Goal: Find specific page/section: Find specific page/section

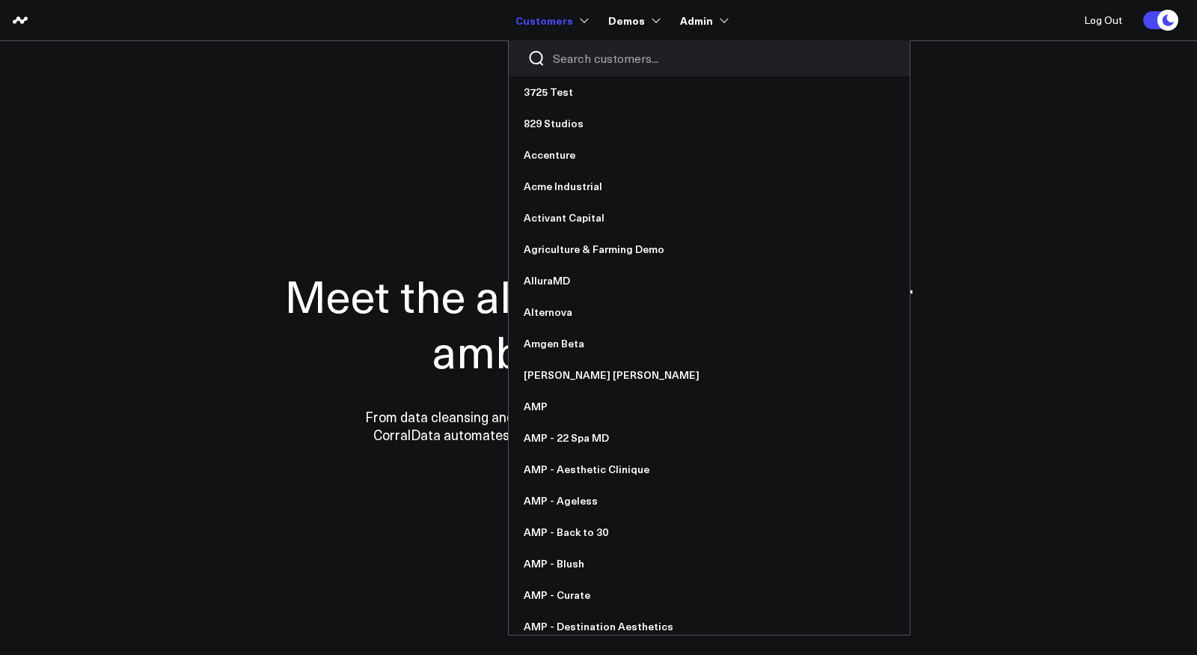
click at [589, 63] on input "Search customers input" at bounding box center [722, 58] width 338 height 16
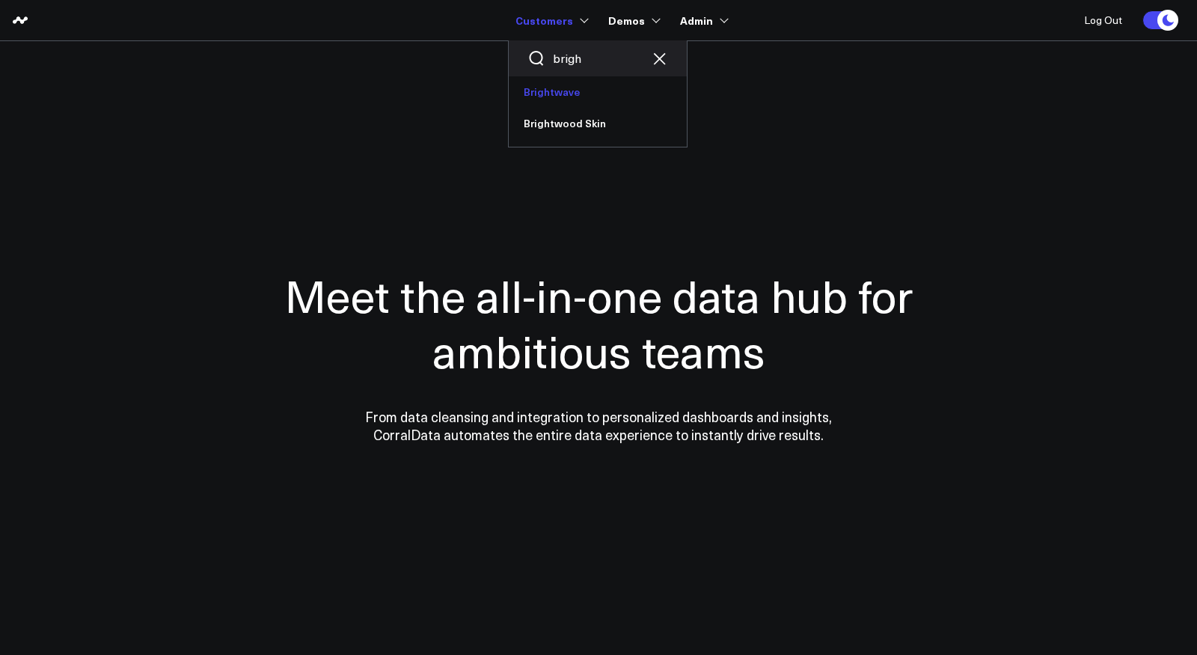
type input "brigh"
click at [566, 91] on link "Brightwave" at bounding box center [598, 91] width 178 height 31
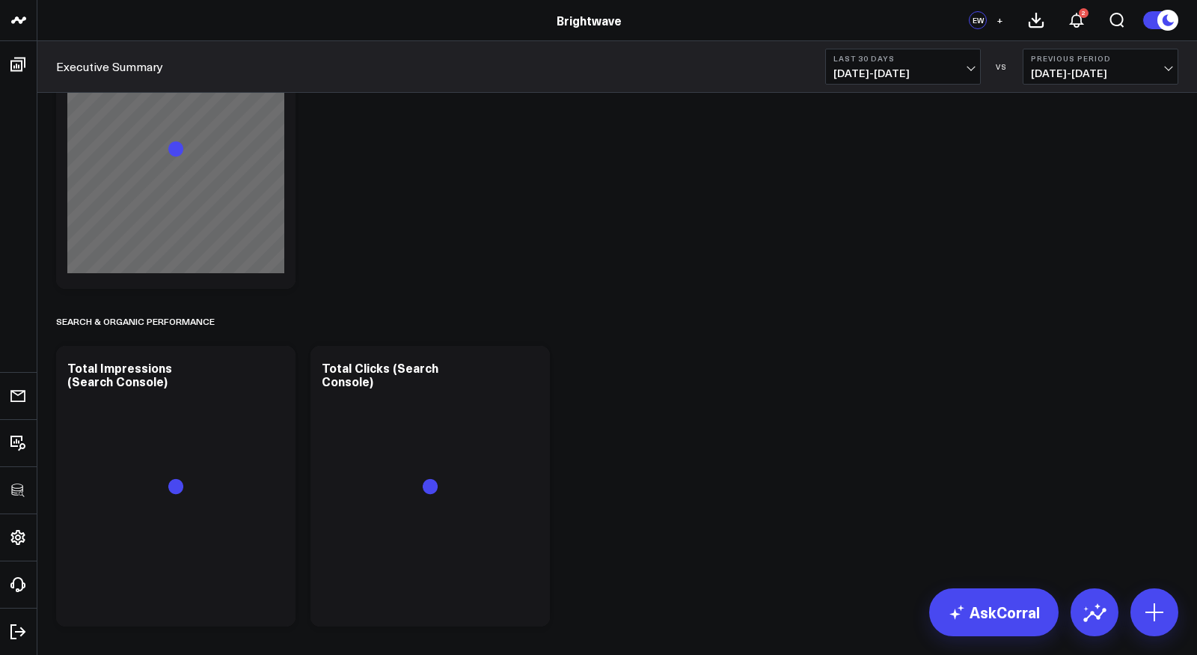
scroll to position [1722, 0]
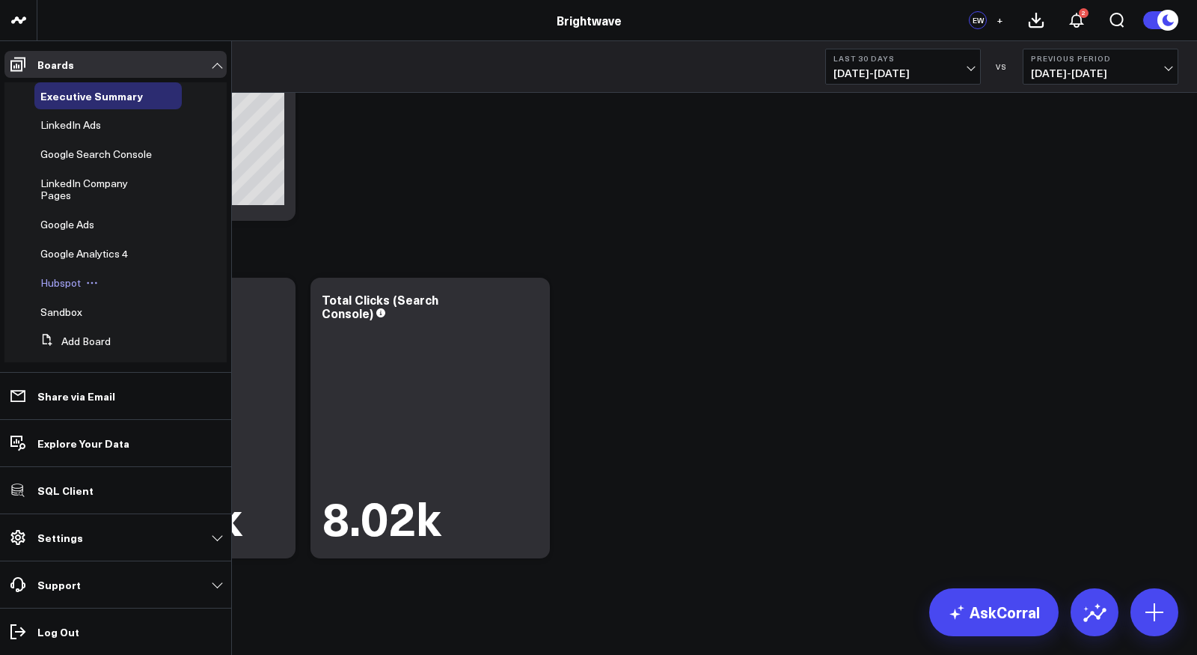
click at [61, 284] on span "Hubspot" at bounding box center [60, 282] width 40 height 14
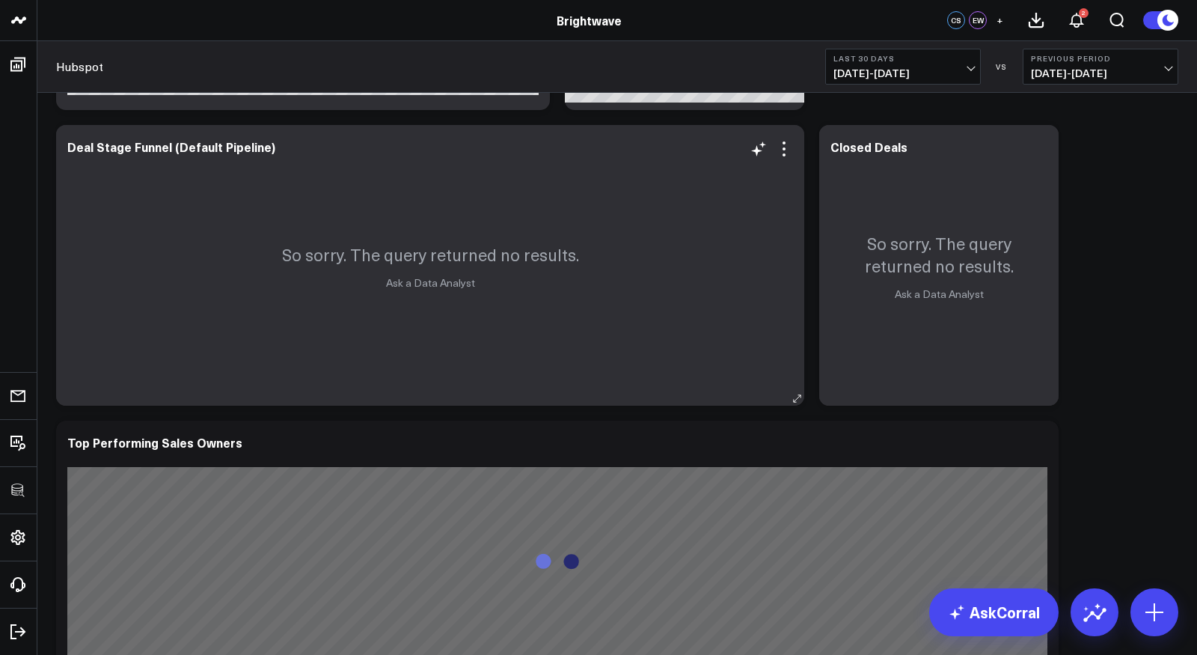
scroll to position [242, 0]
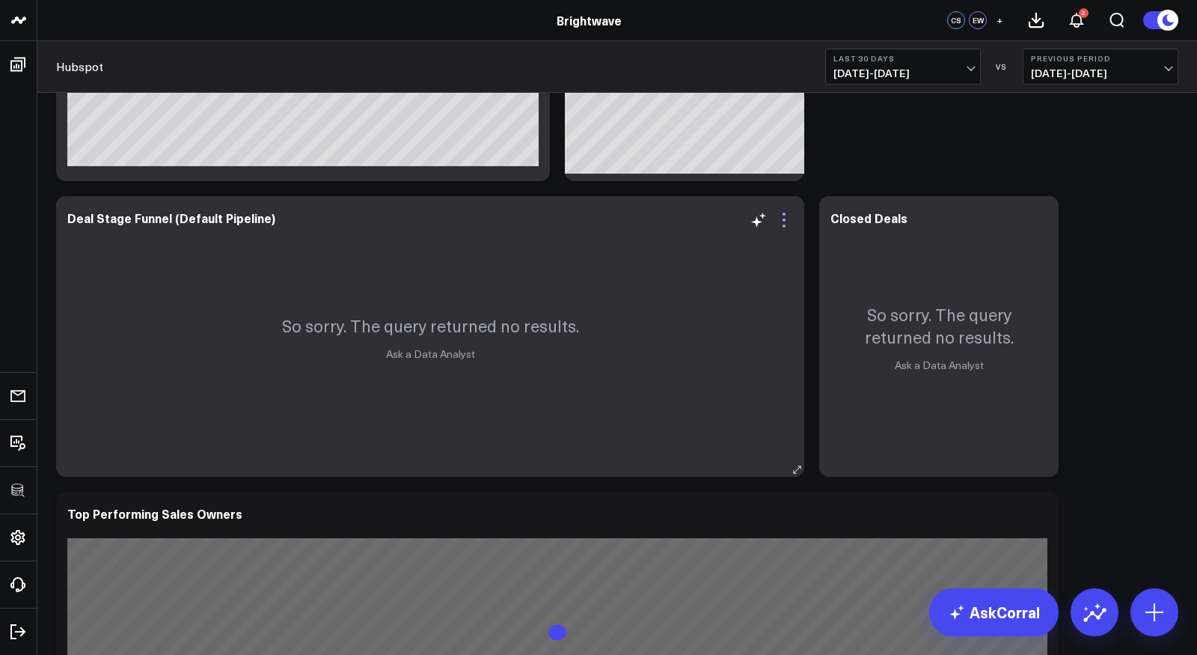
click at [784, 225] on icon at bounding box center [784, 225] width 3 height 3
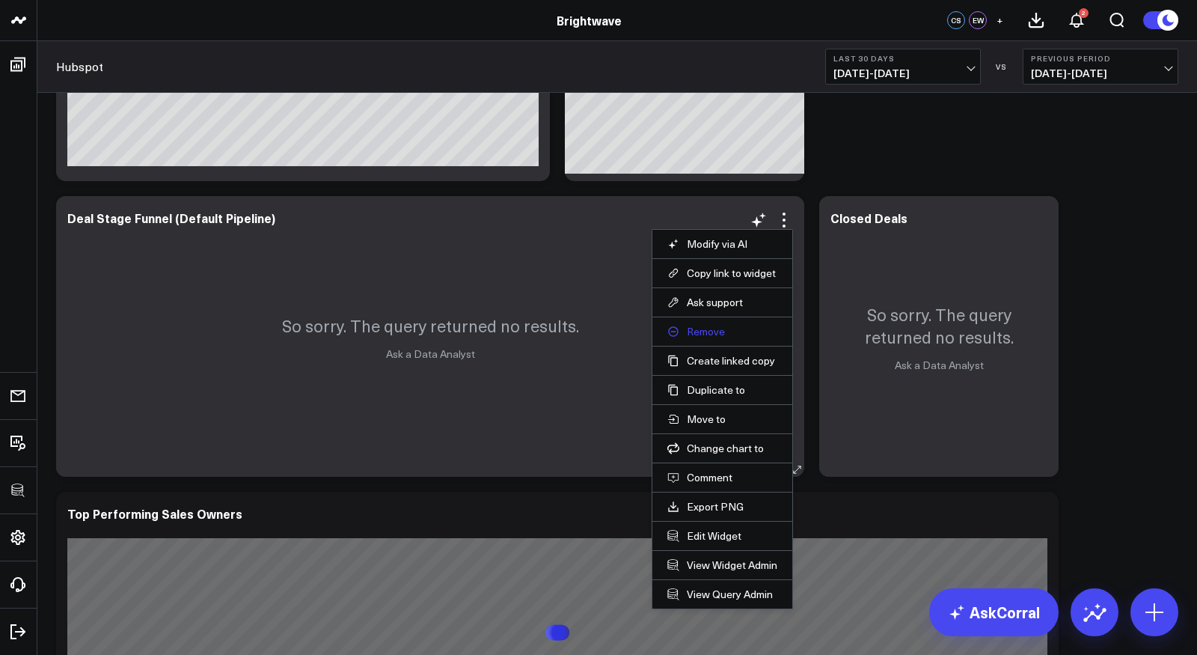
click at [707, 328] on button "Remove" at bounding box center [722, 331] width 110 height 13
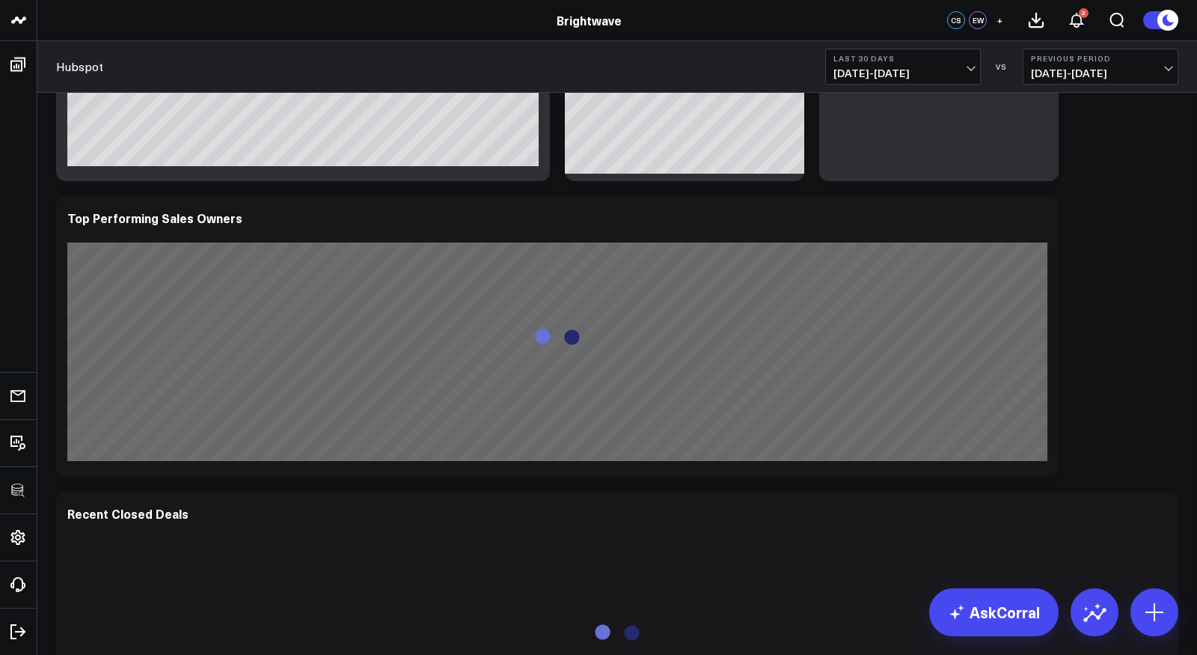
scroll to position [0, 0]
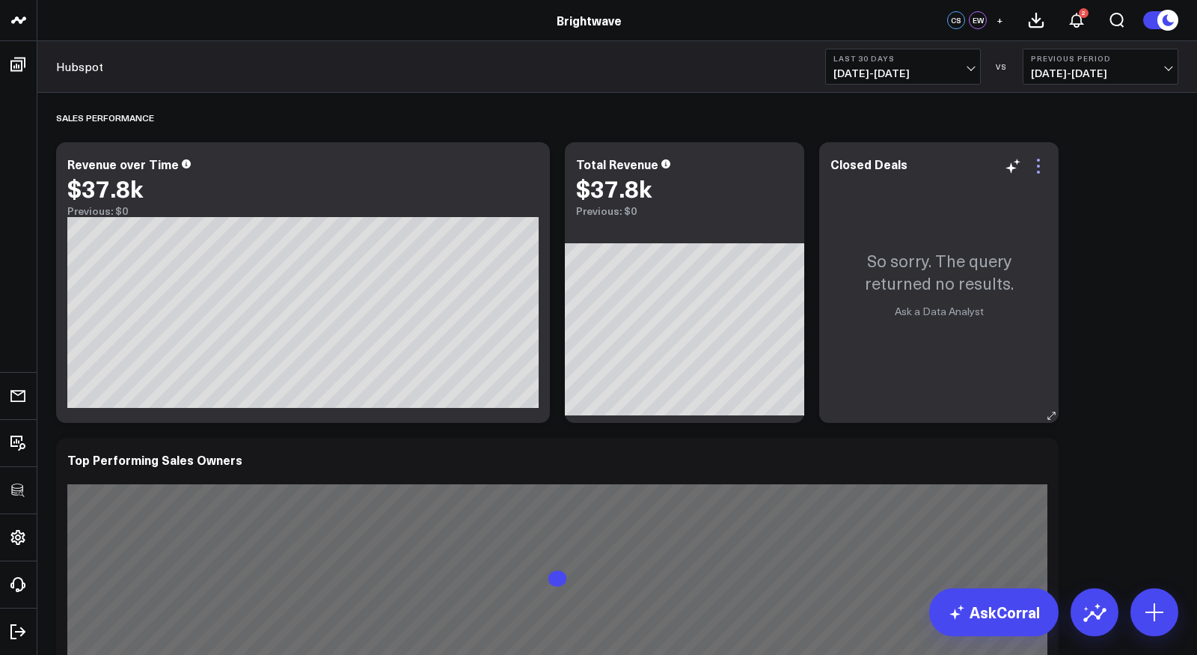
click at [1041, 162] on icon at bounding box center [1039, 166] width 18 height 18
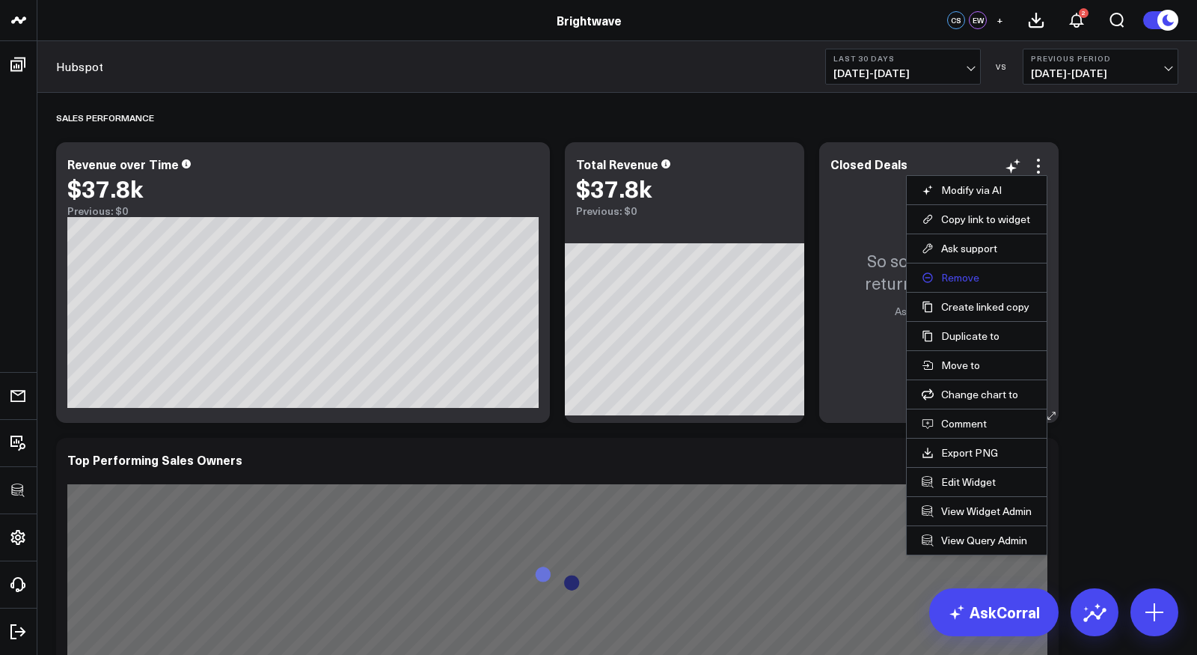
click at [973, 275] on button "Remove" at bounding box center [977, 277] width 110 height 13
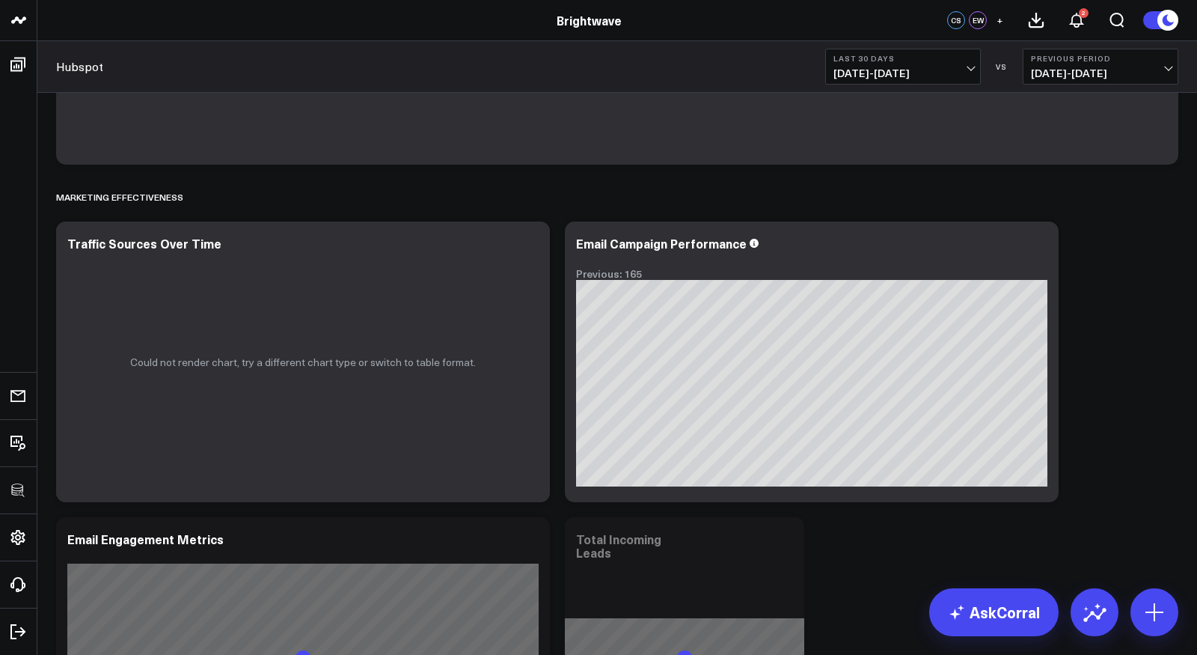
scroll to position [961, 0]
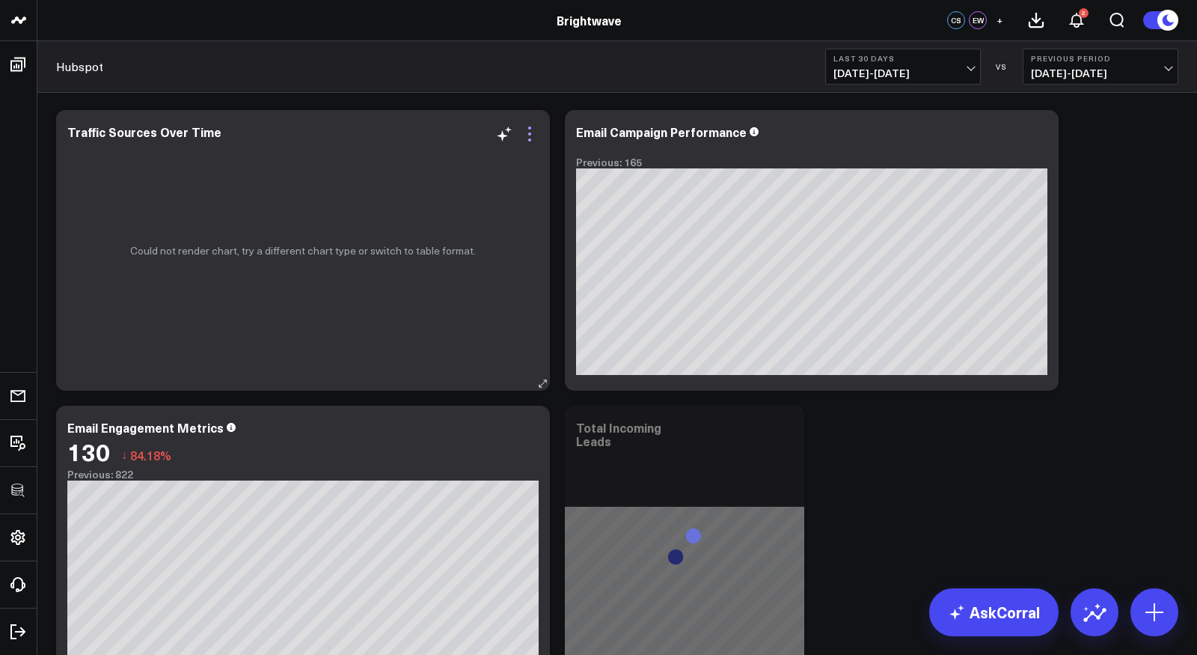
click at [530, 131] on icon at bounding box center [530, 134] width 18 height 18
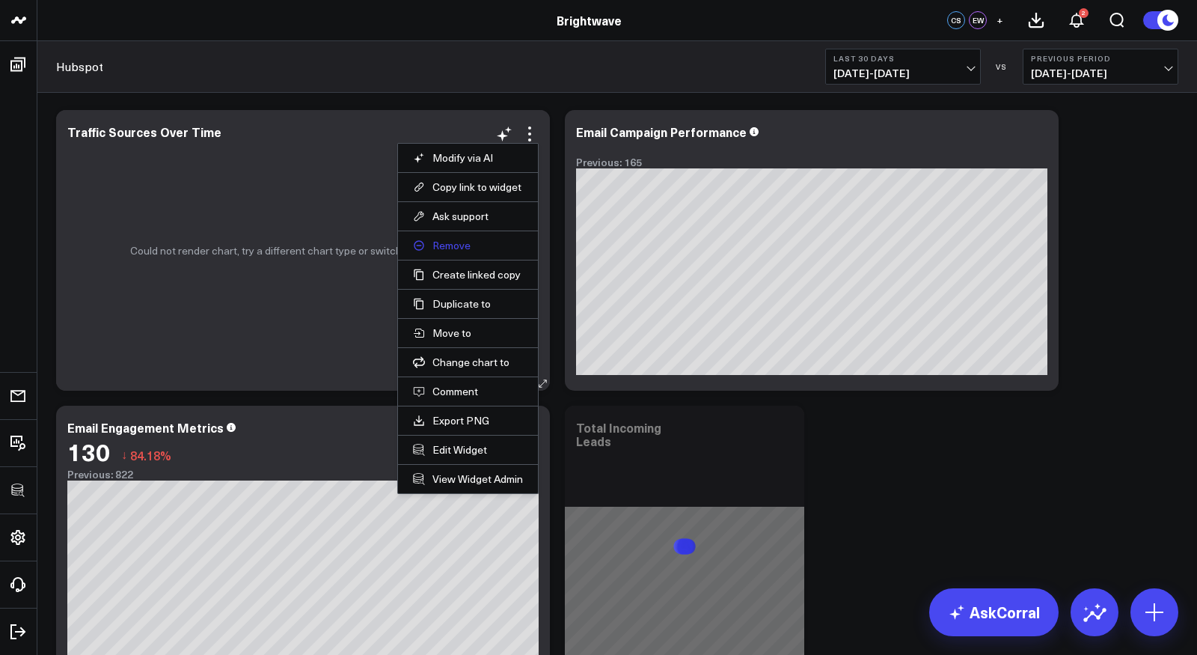
click at [462, 241] on button "Remove" at bounding box center [468, 245] width 110 height 13
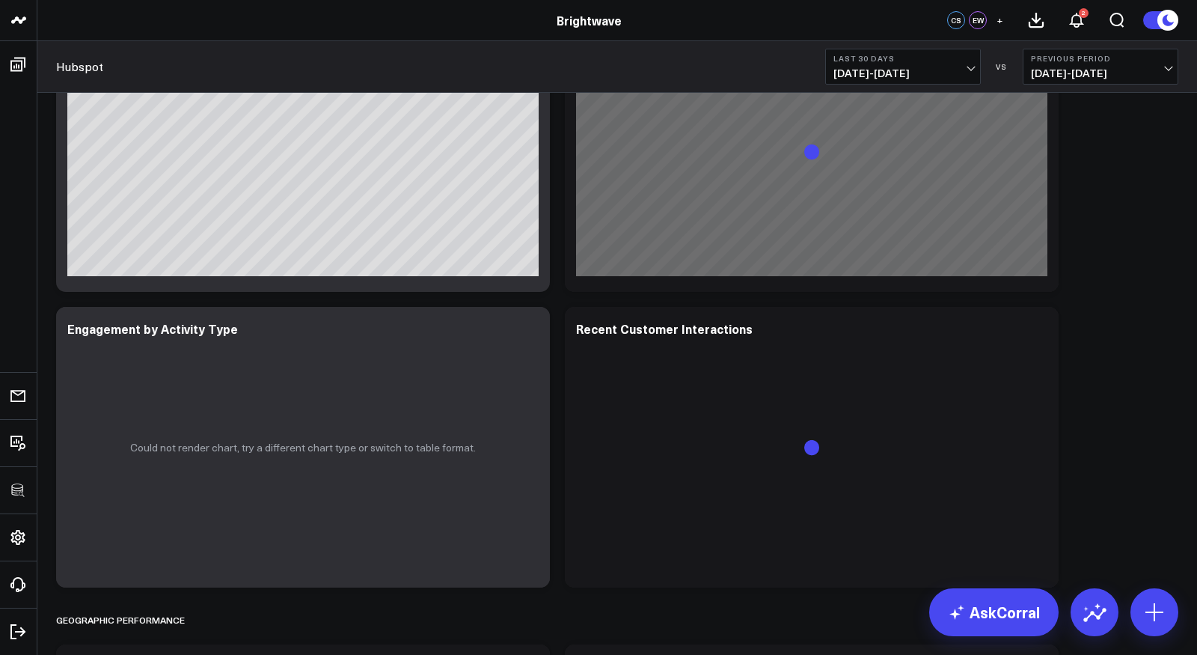
scroll to position [2507, 0]
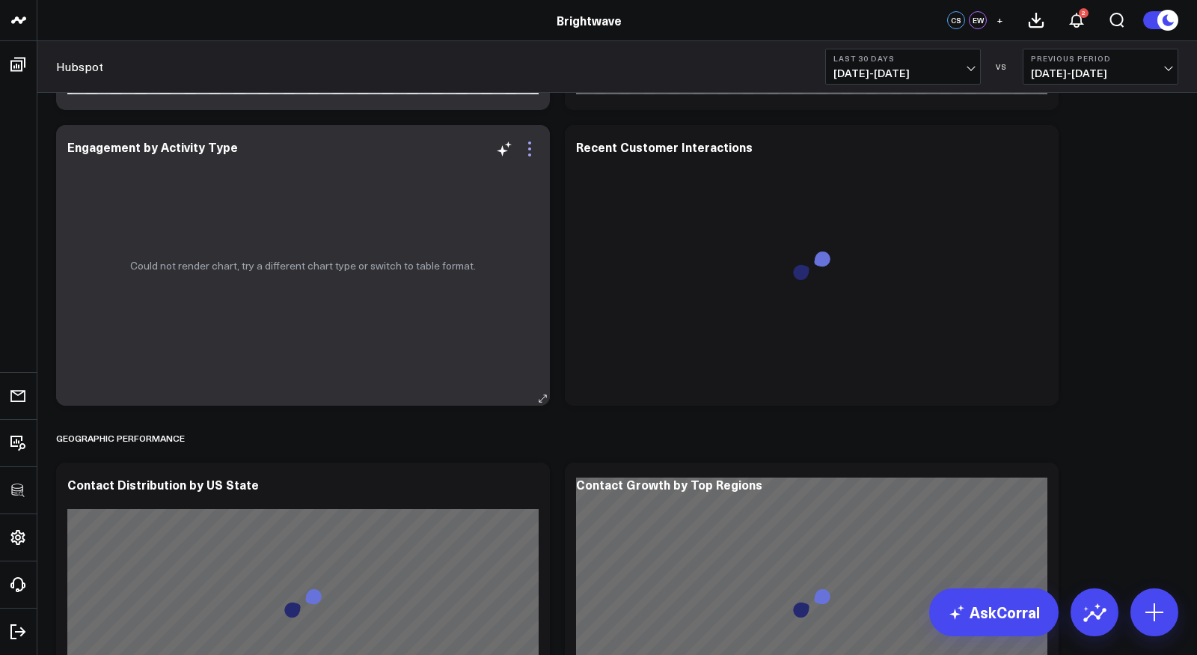
click at [533, 141] on icon at bounding box center [530, 149] width 18 height 18
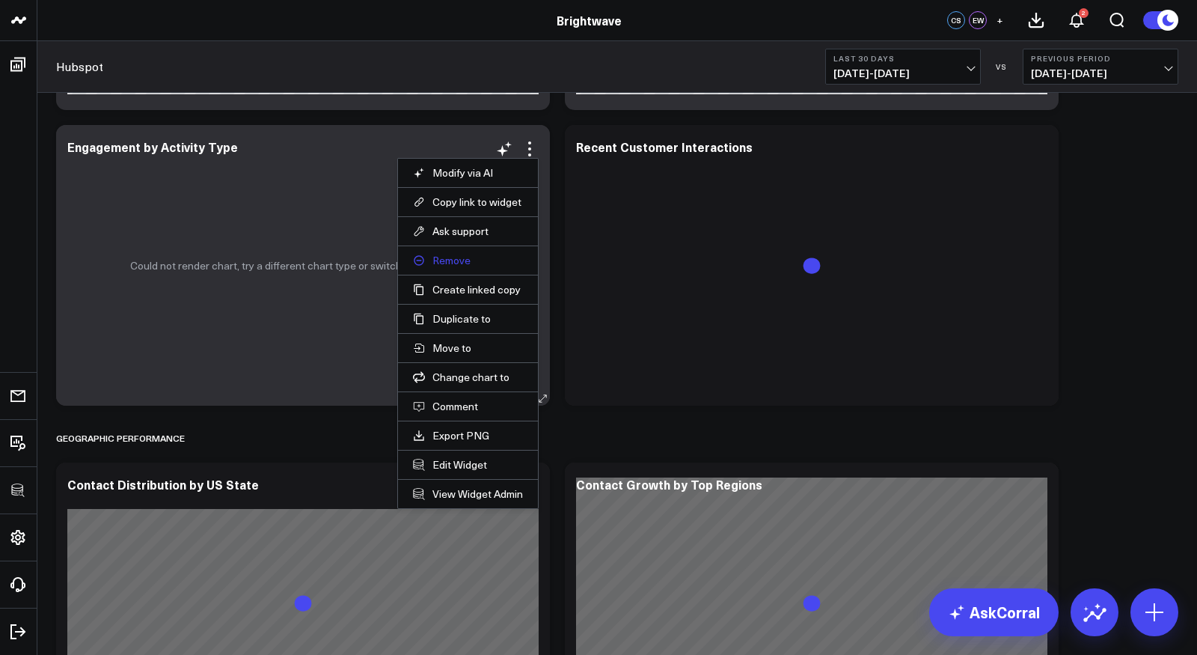
click at [453, 257] on button "Remove" at bounding box center [468, 260] width 110 height 13
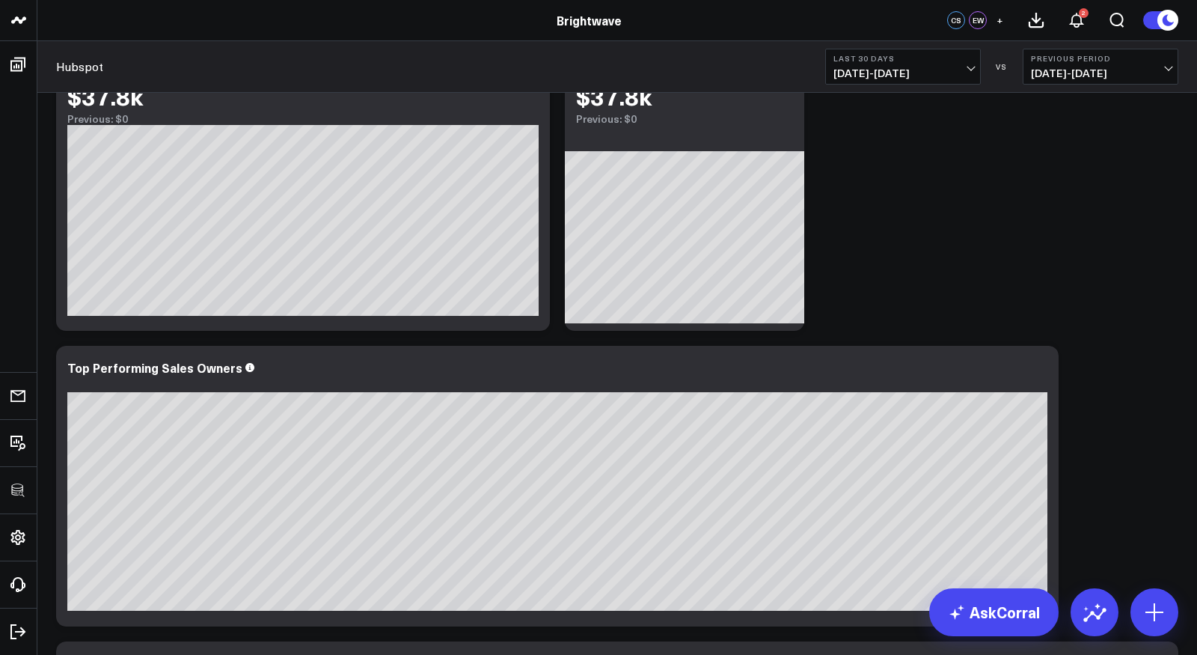
scroll to position [294, 0]
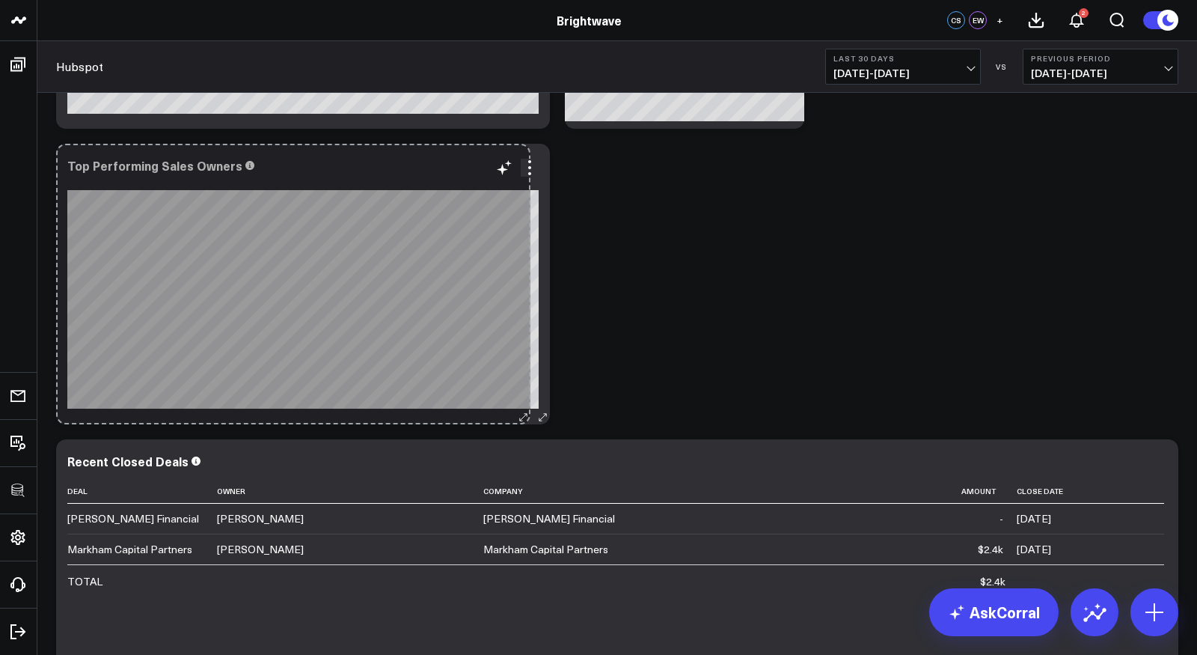
click at [521, 394] on div "Top Performing Sales Owners So sorry. The query returned no results. Ask a Data…" at bounding box center [303, 284] width 494 height 281
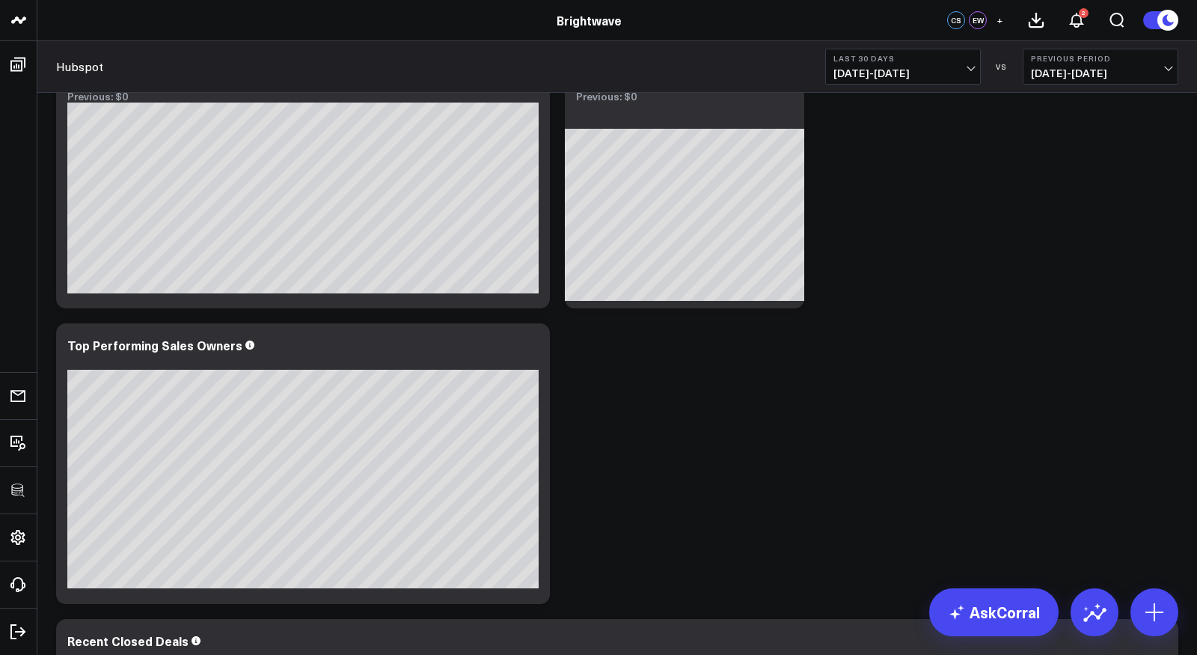
scroll to position [0, 0]
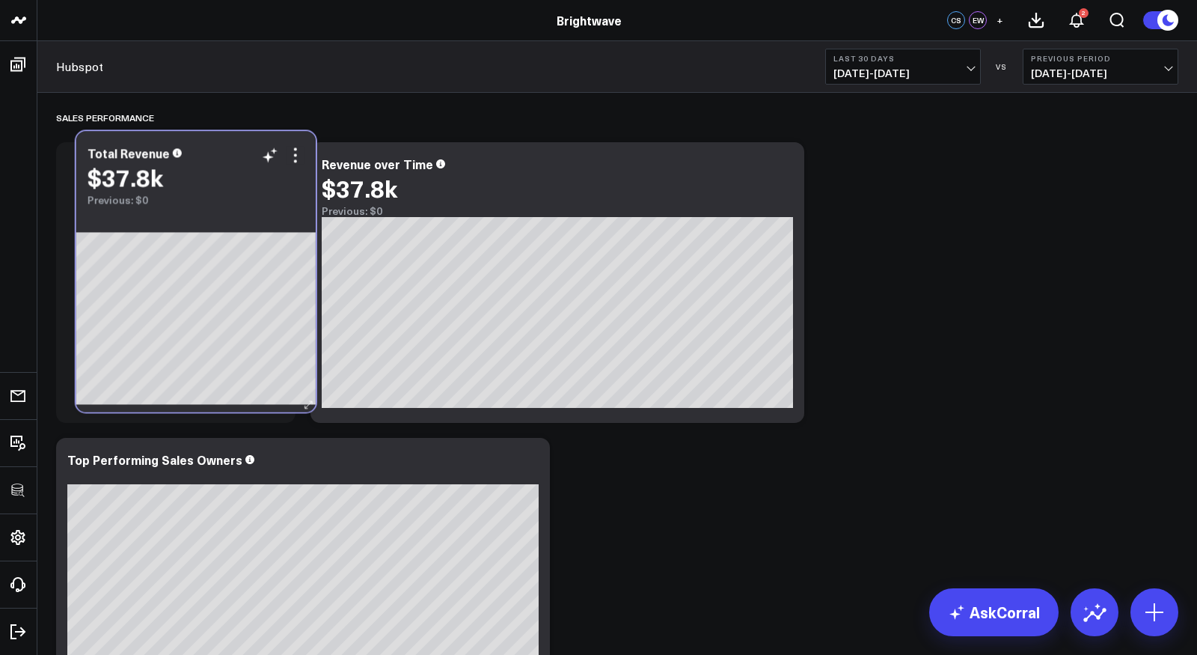
drag, startPoint x: 721, startPoint y: 165, endPoint x: 233, endPoint y: 154, distance: 487.2
click at [233, 154] on div "Total Revenue" at bounding box center [196, 152] width 217 height 13
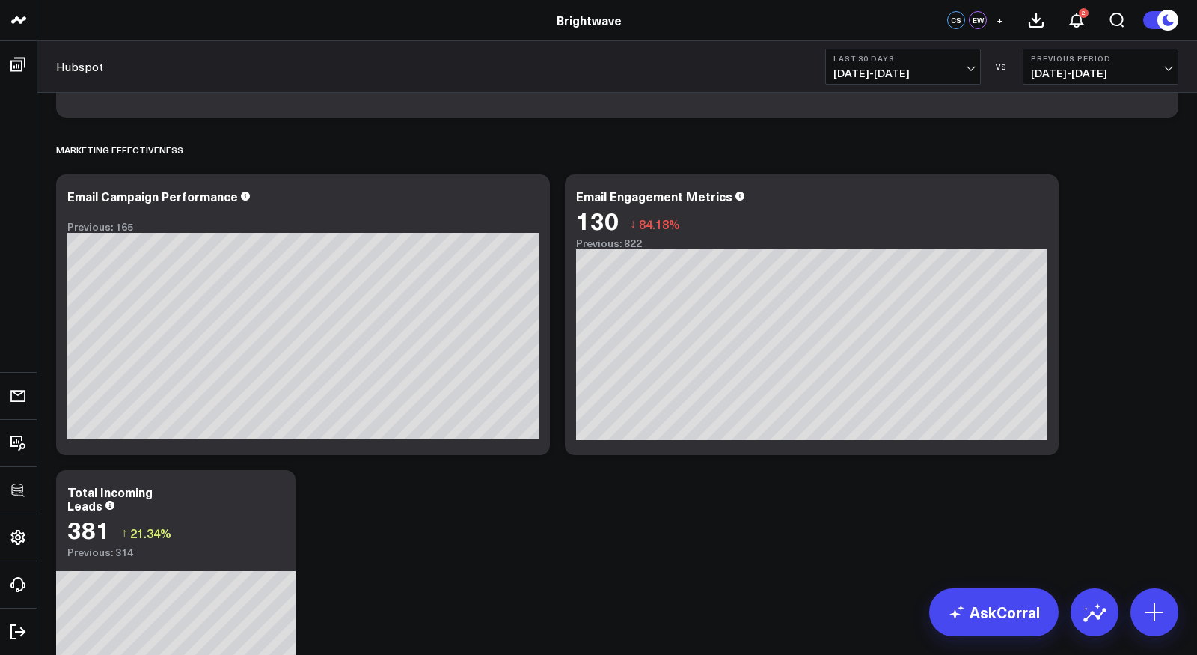
scroll to position [866, 0]
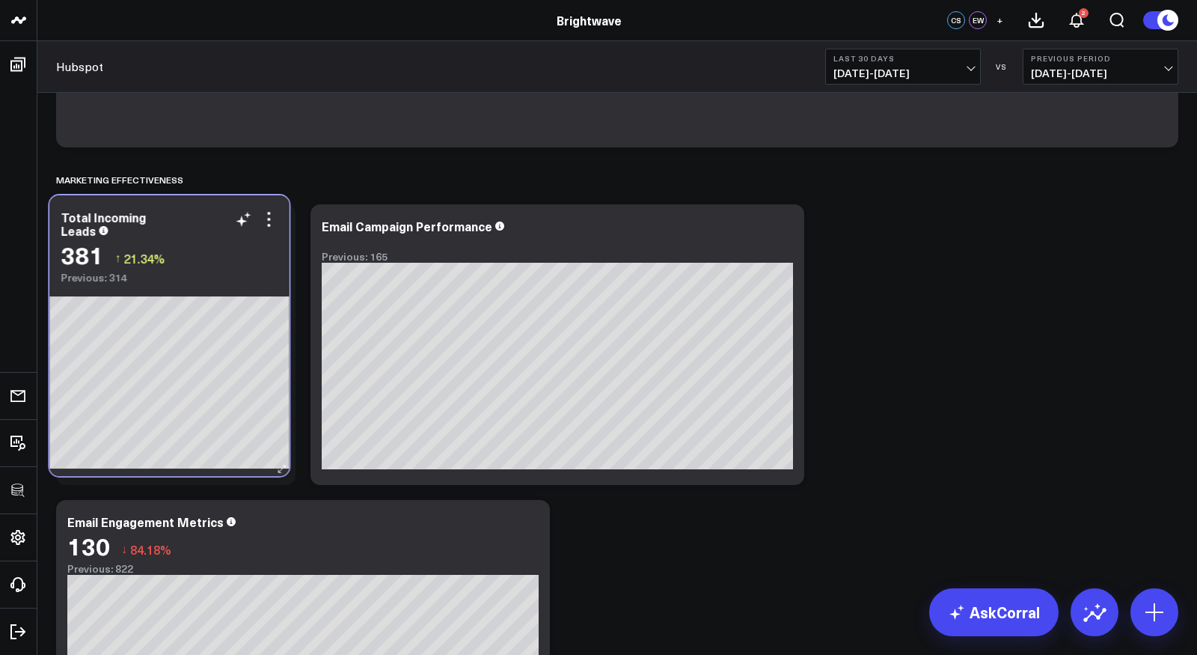
drag, startPoint x: 225, startPoint y: 526, endPoint x: 220, endPoint y: 228, distance: 297.8
click at [220, 228] on div "Total Incoming Leads" at bounding box center [169, 223] width 217 height 27
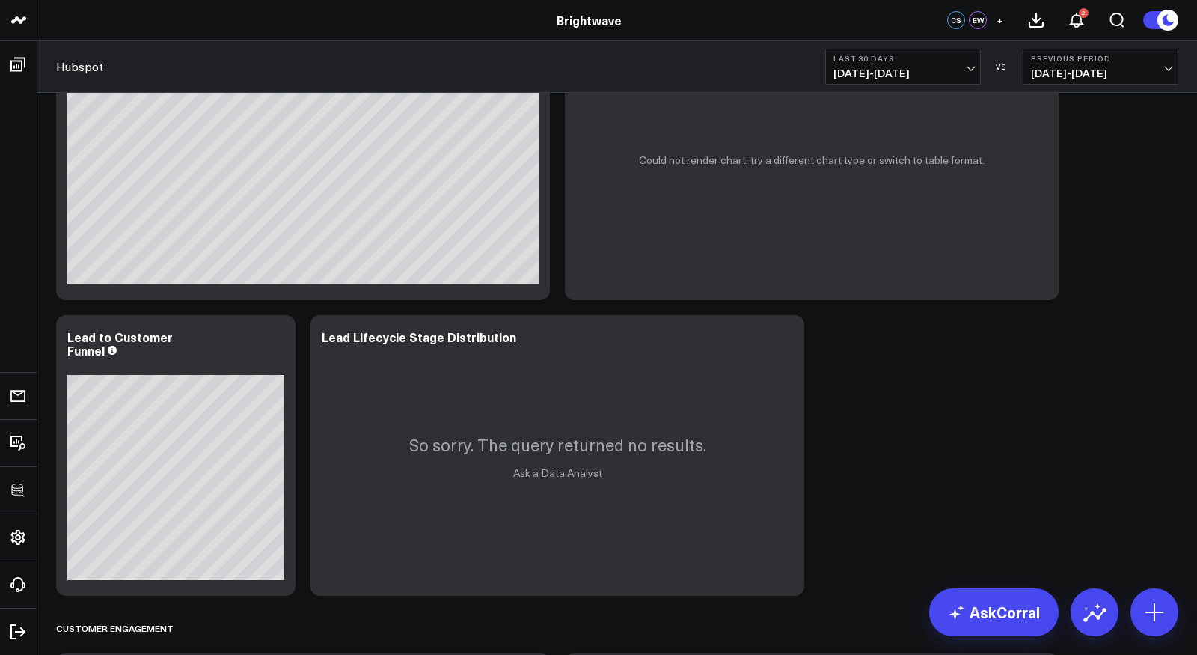
scroll to position [1686, 0]
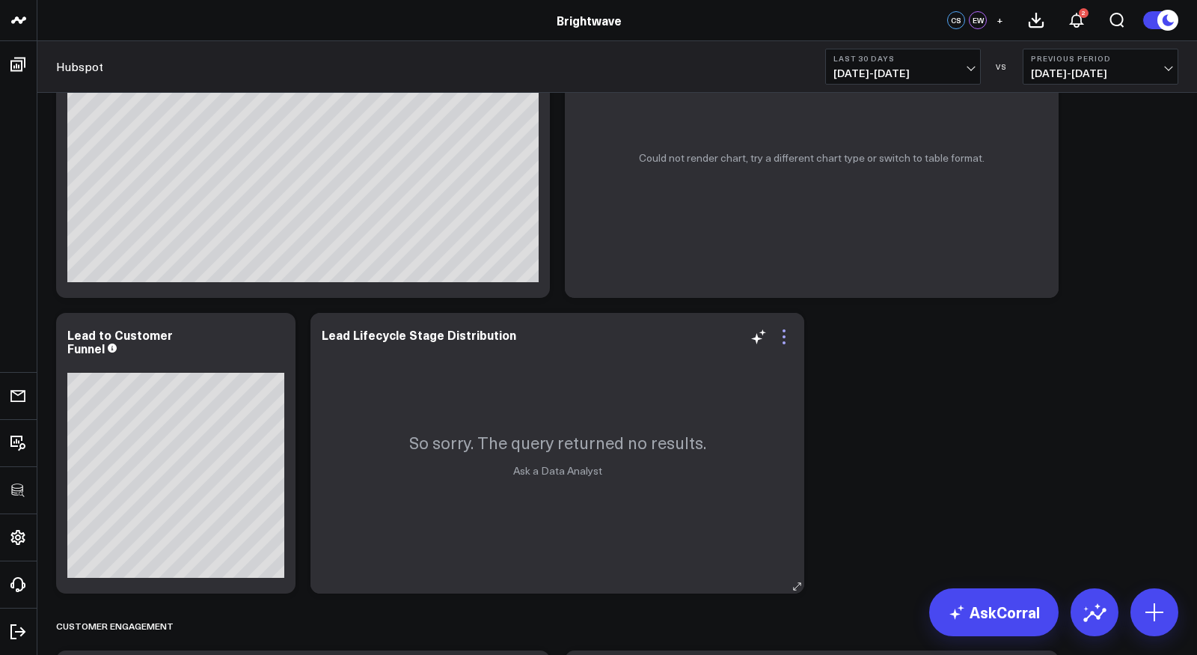
click at [782, 340] on icon at bounding box center [784, 337] width 18 height 18
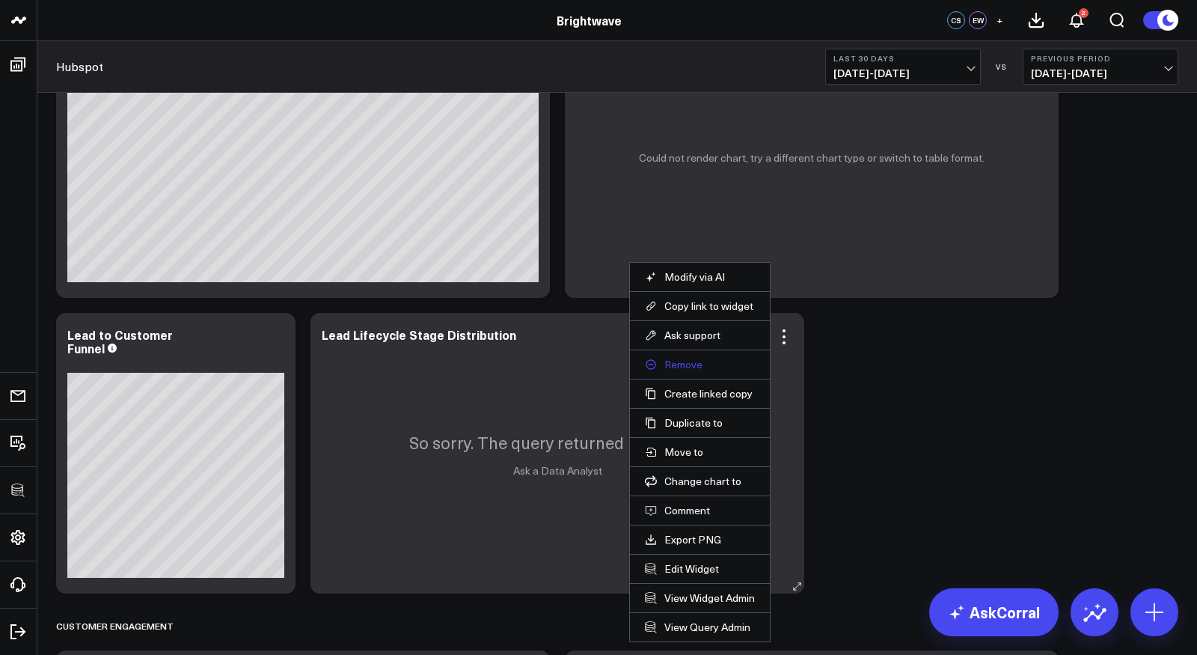
click at [679, 359] on button "Remove" at bounding box center [700, 364] width 110 height 13
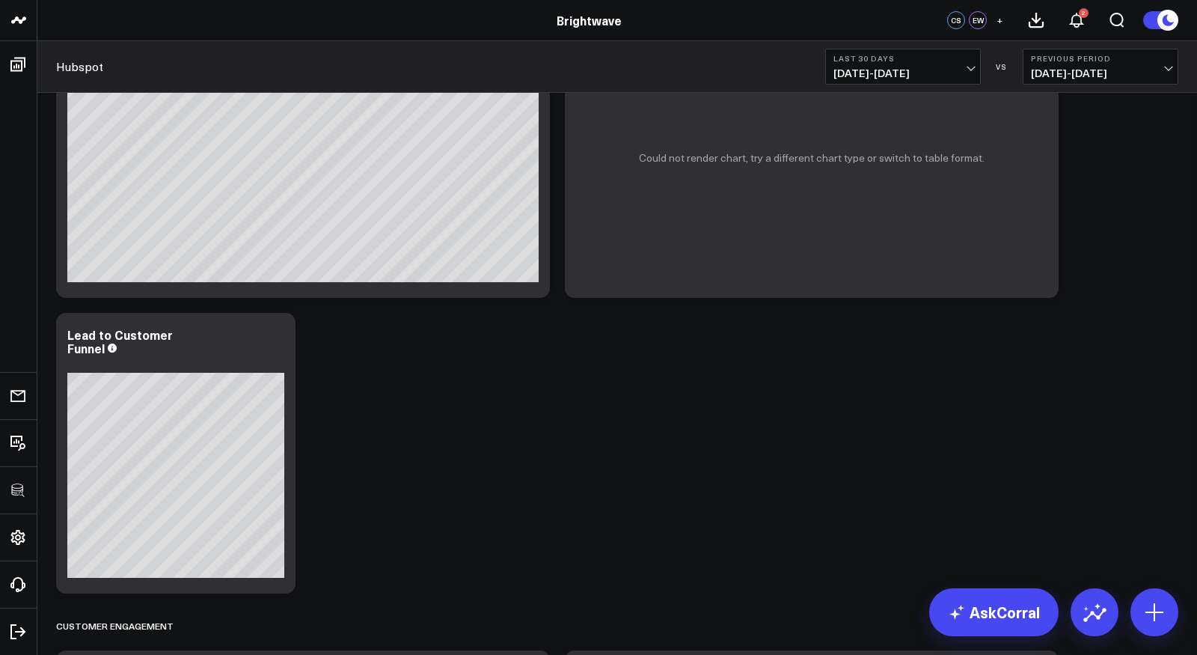
scroll to position [1525, 0]
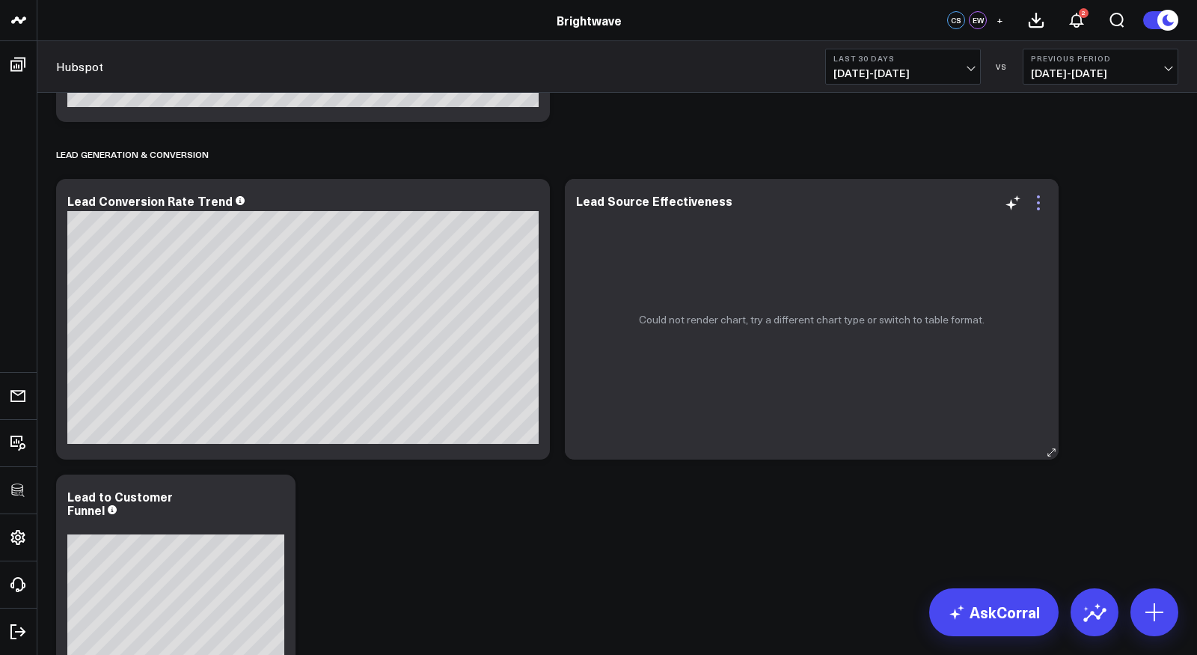
click at [1037, 199] on icon at bounding box center [1039, 203] width 18 height 18
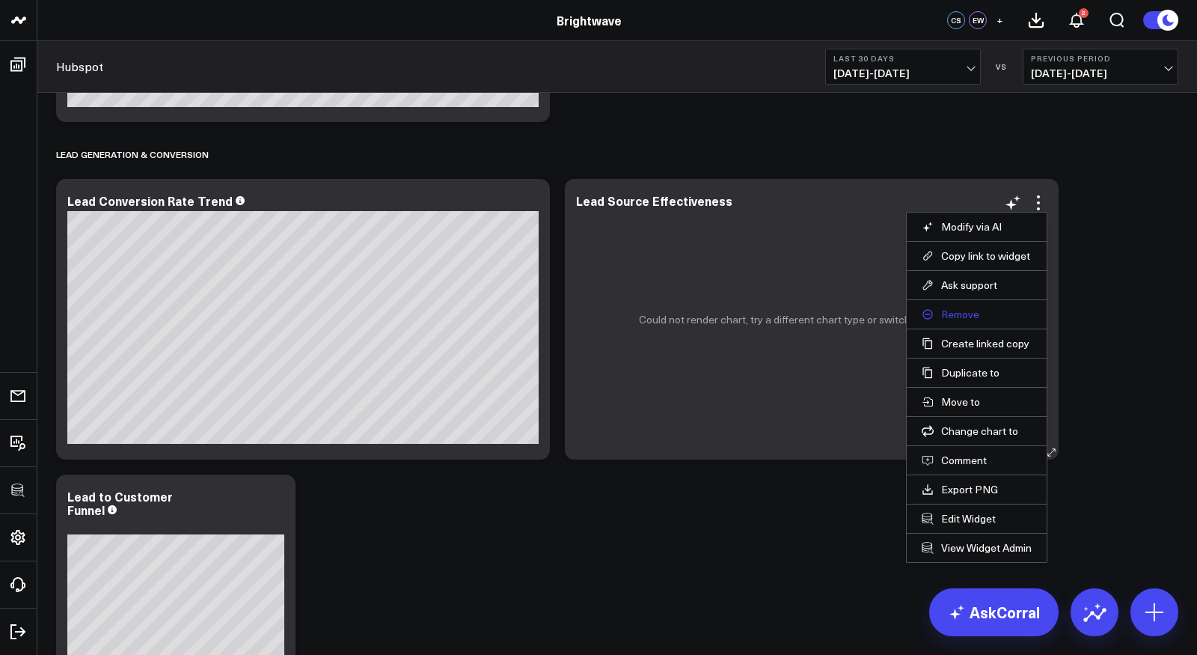
click at [957, 313] on button "Remove" at bounding box center [977, 314] width 110 height 13
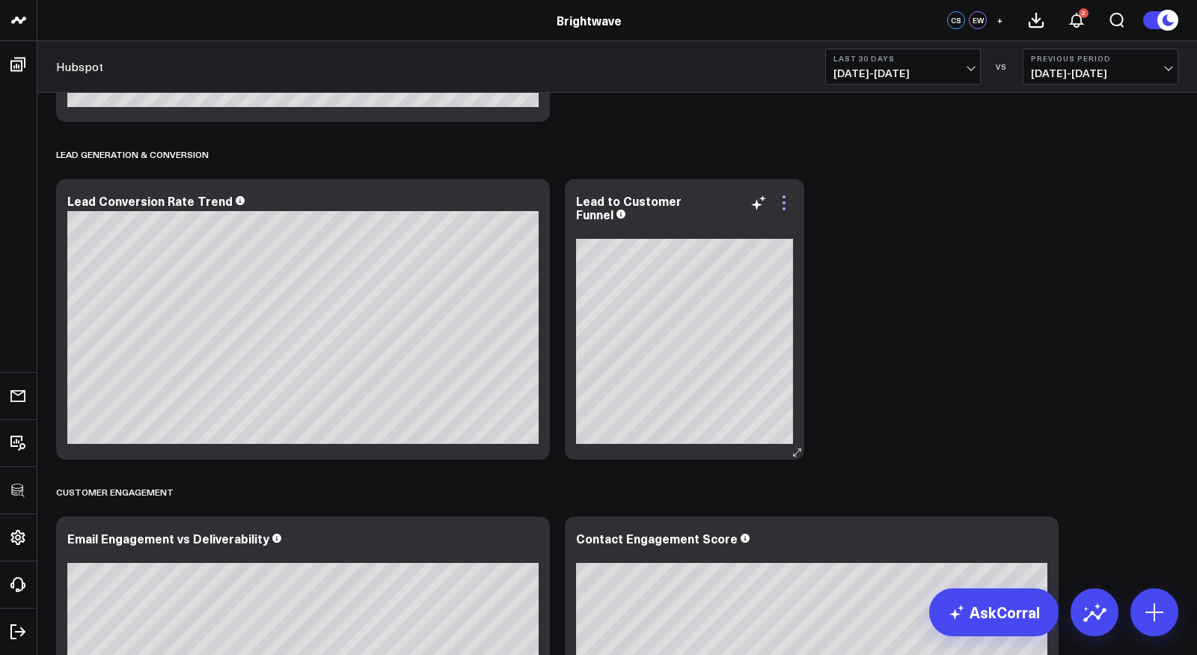
click at [781, 195] on icon at bounding box center [784, 203] width 18 height 18
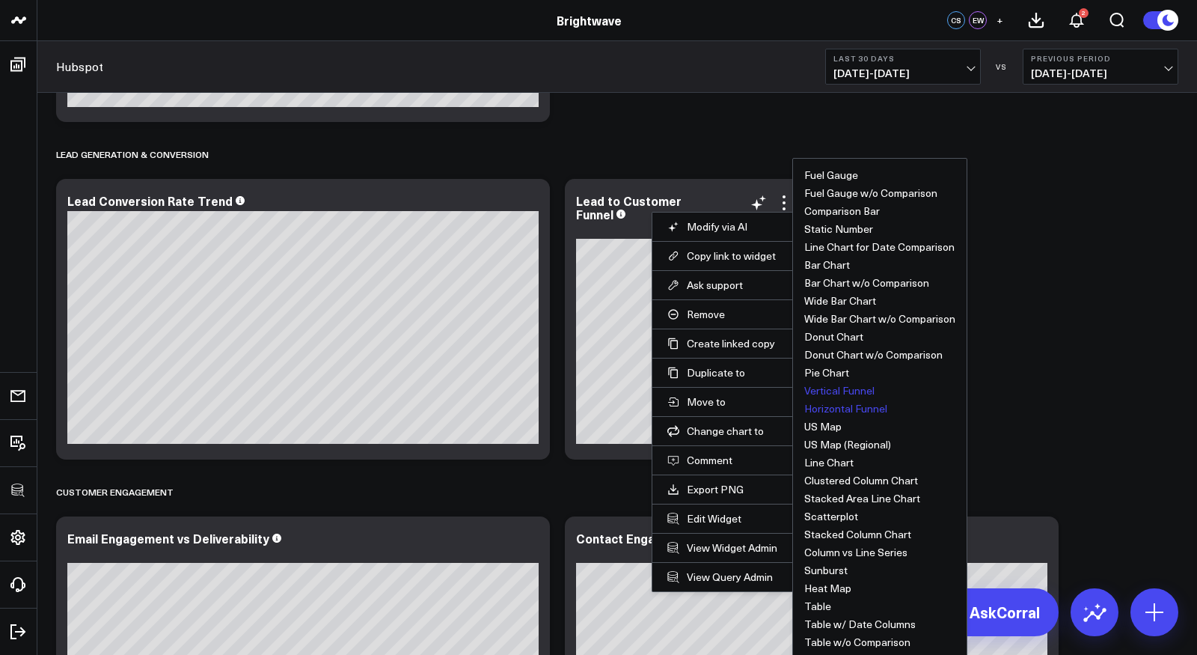
click at [834, 405] on button "Horizontal Funnel" at bounding box center [845, 408] width 83 height 10
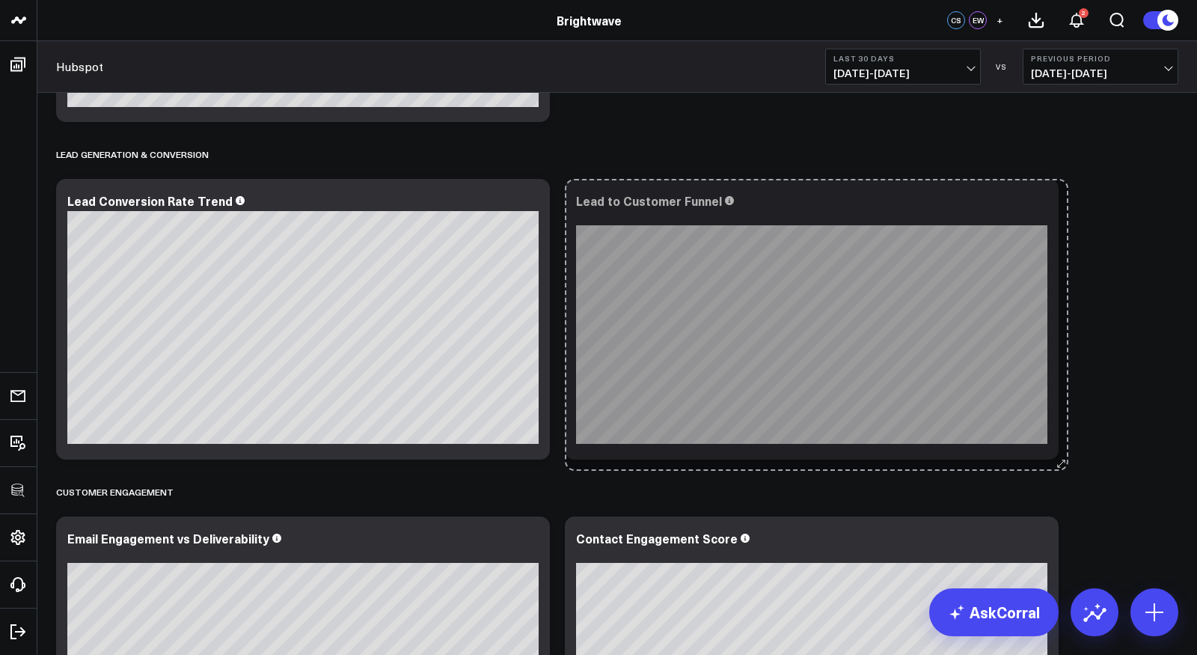
drag, startPoint x: 794, startPoint y: 447, endPoint x: 1058, endPoint y: 459, distance: 264.4
click at [1058, 459] on div "Sales Performance Modify via AI Copy link to widget Ask support Remove Create l…" at bounding box center [617, 150] width 1137 height 3165
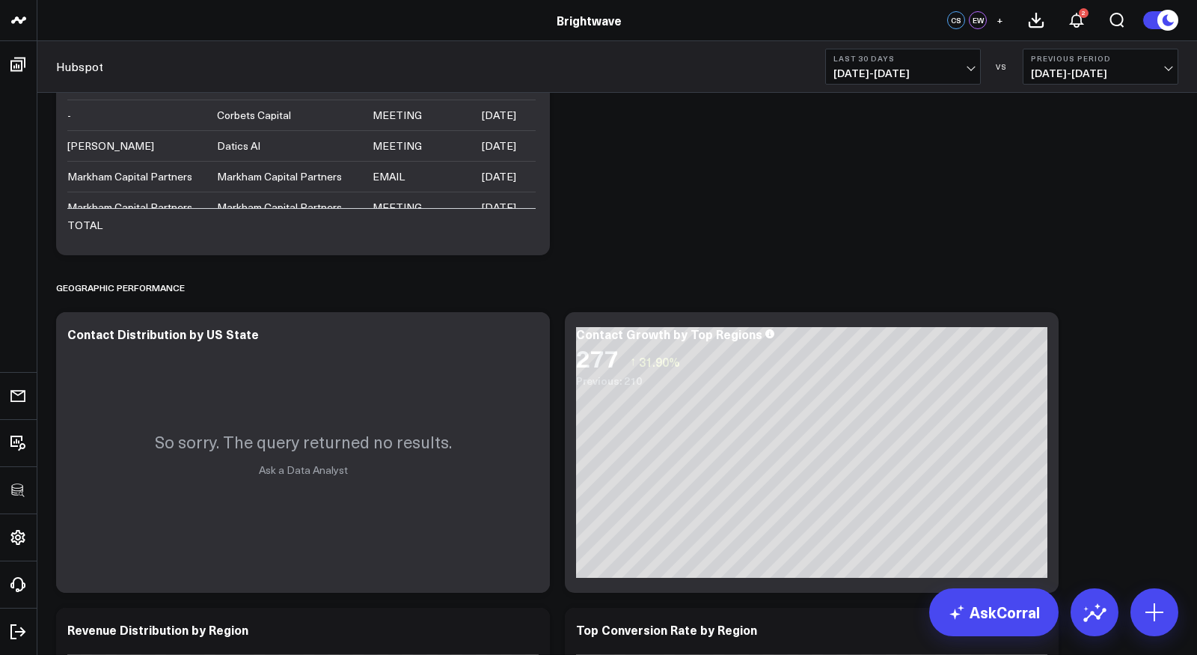
scroll to position [2467, 0]
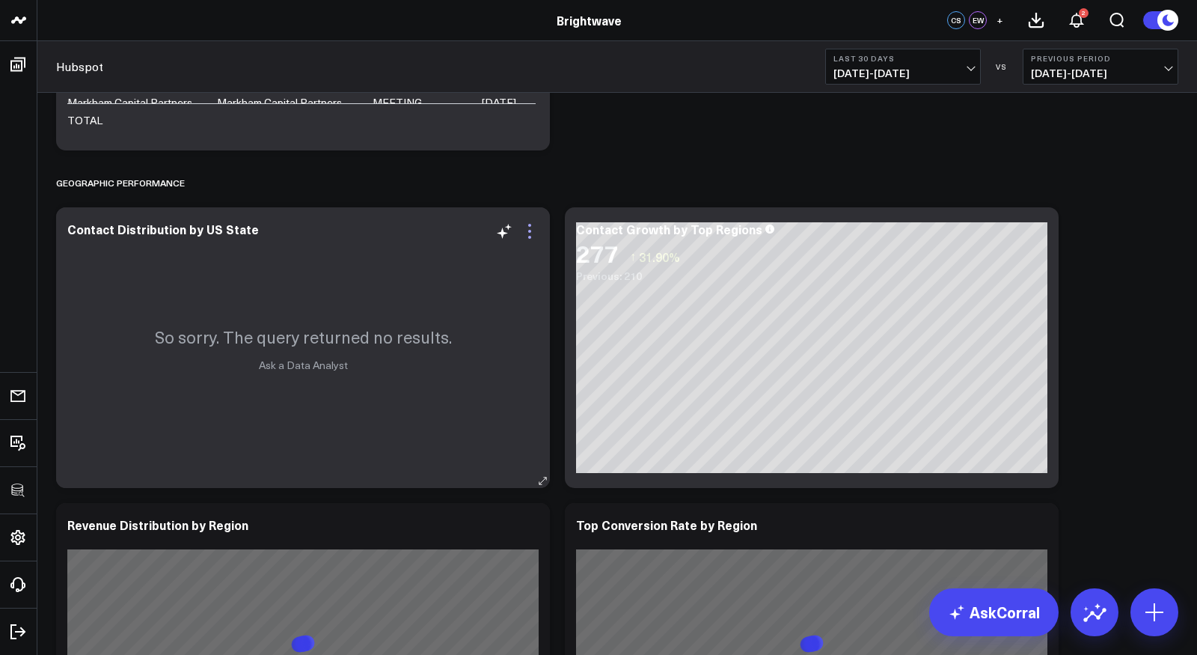
click at [530, 227] on icon at bounding box center [530, 231] width 18 height 18
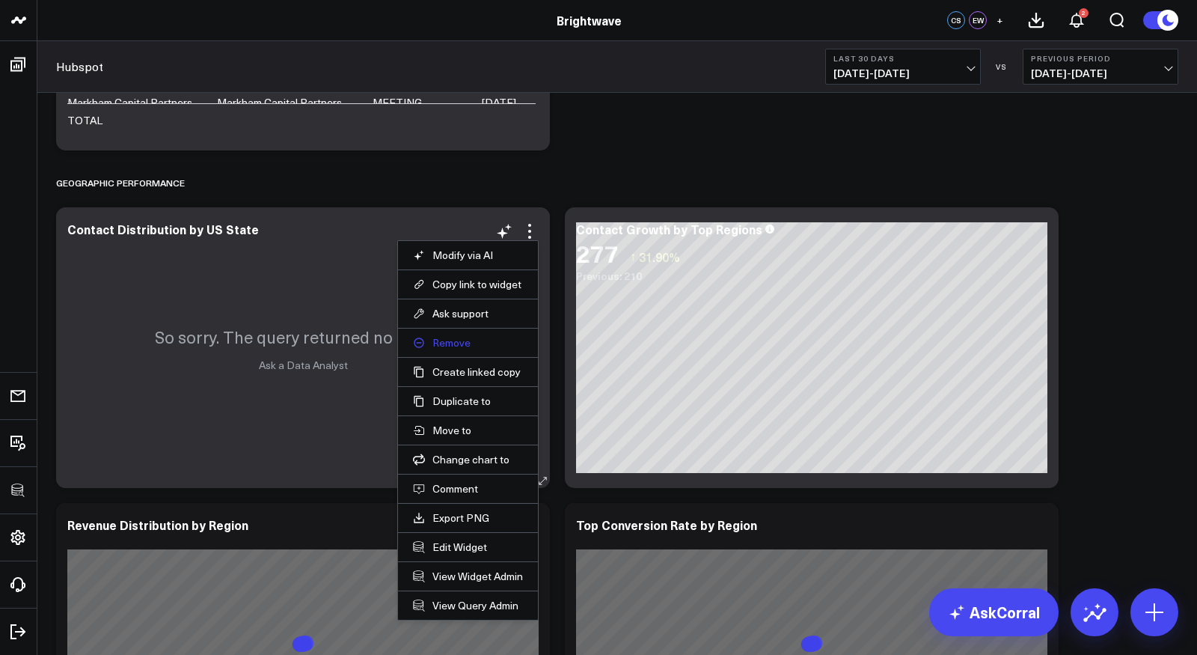
click at [453, 337] on button "Remove" at bounding box center [468, 342] width 110 height 13
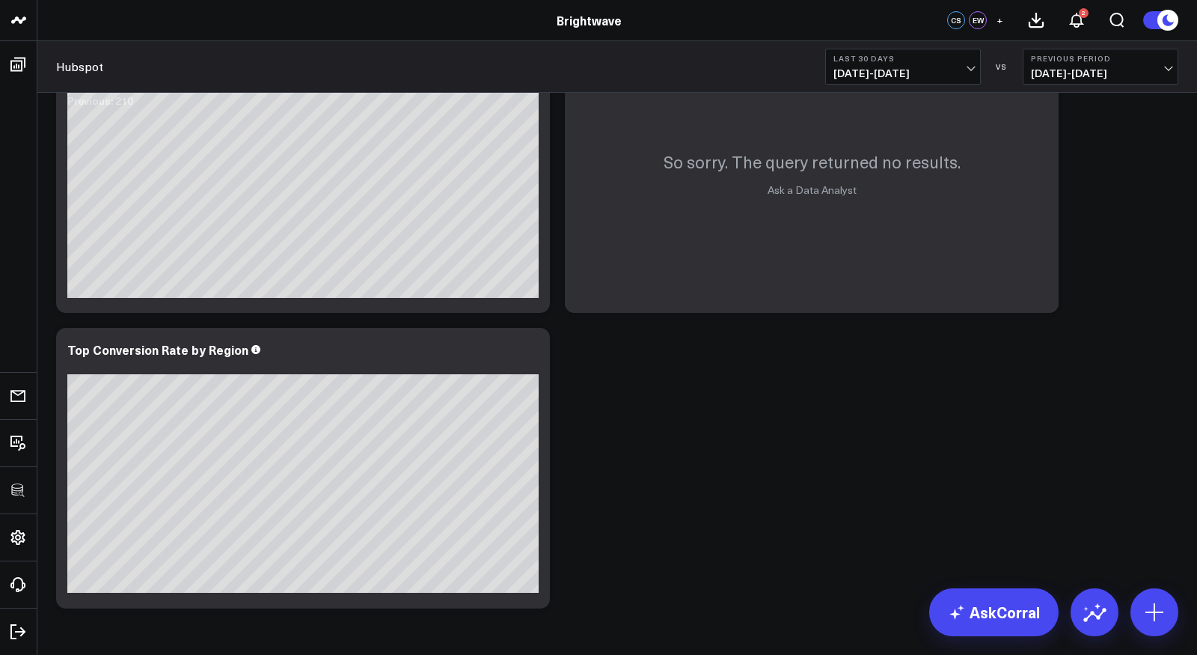
scroll to position [2628, 0]
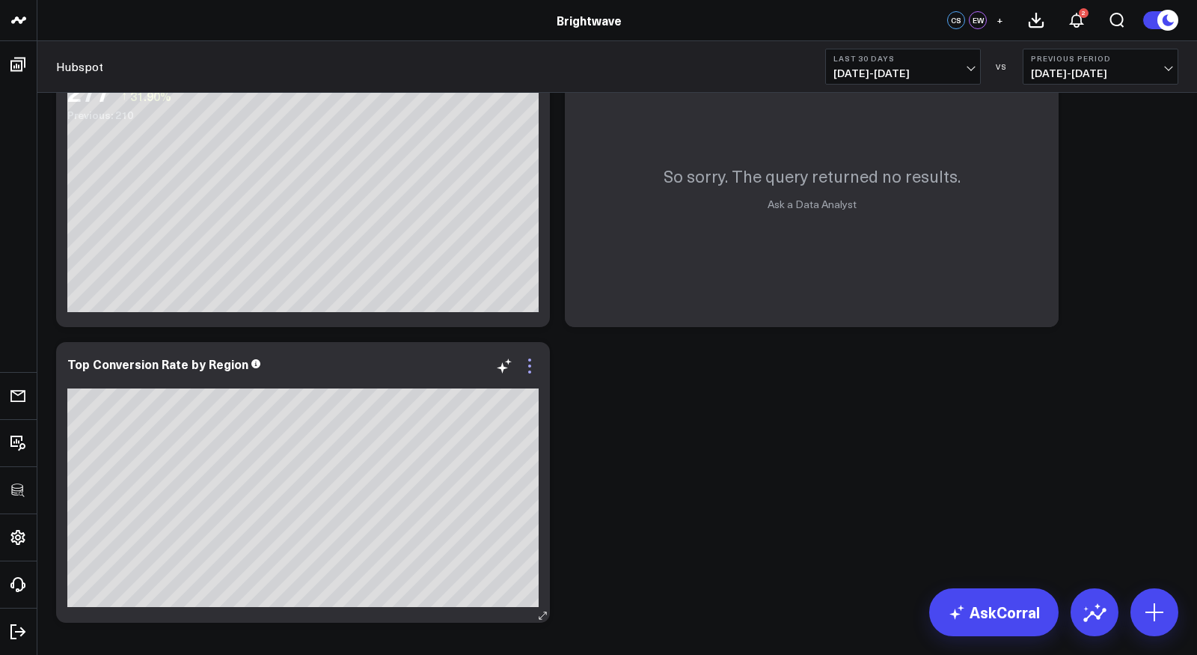
click at [530, 366] on icon at bounding box center [529, 365] width 3 height 3
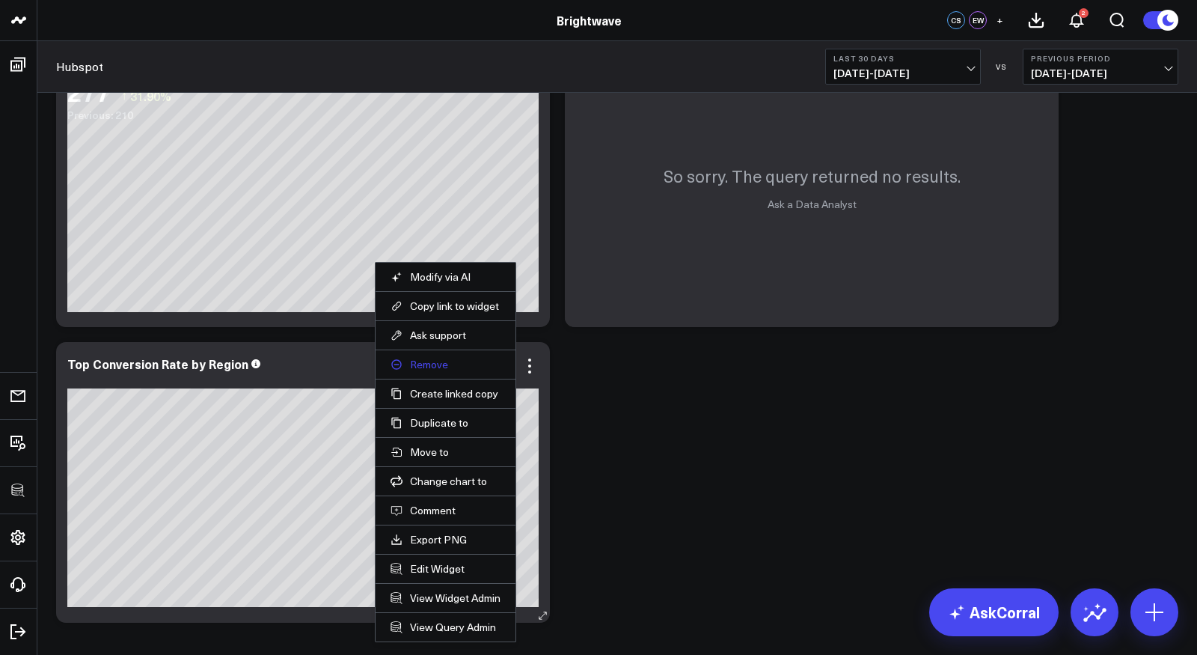
click at [422, 364] on button "Remove" at bounding box center [446, 364] width 110 height 13
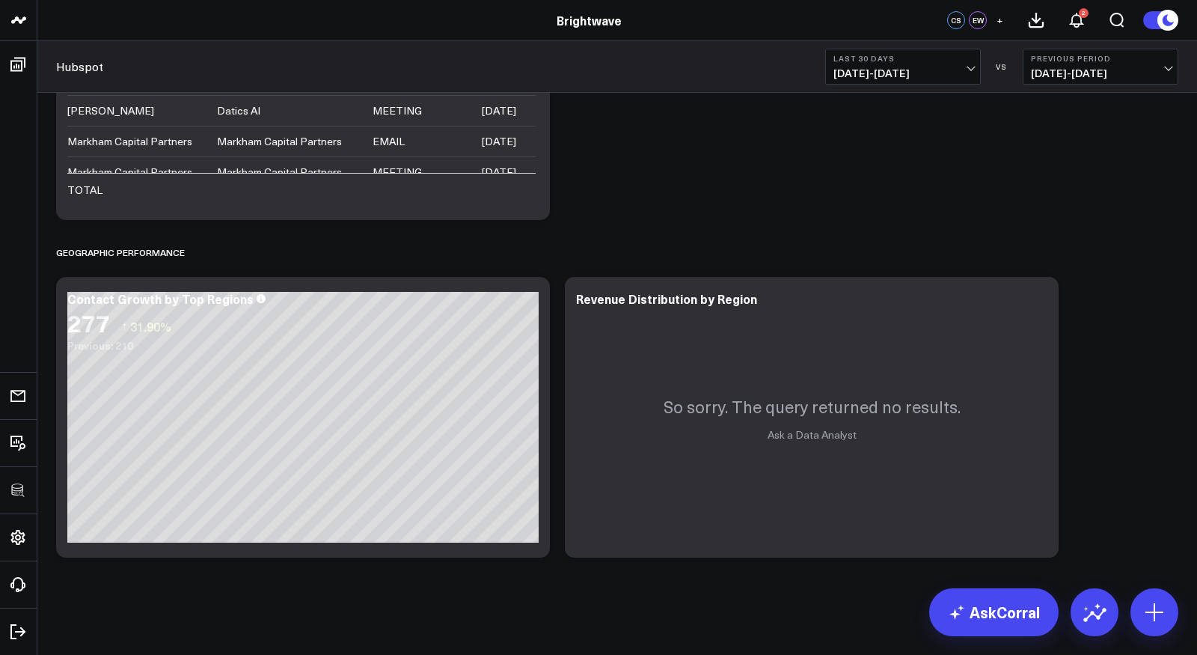
scroll to position [2396, 0]
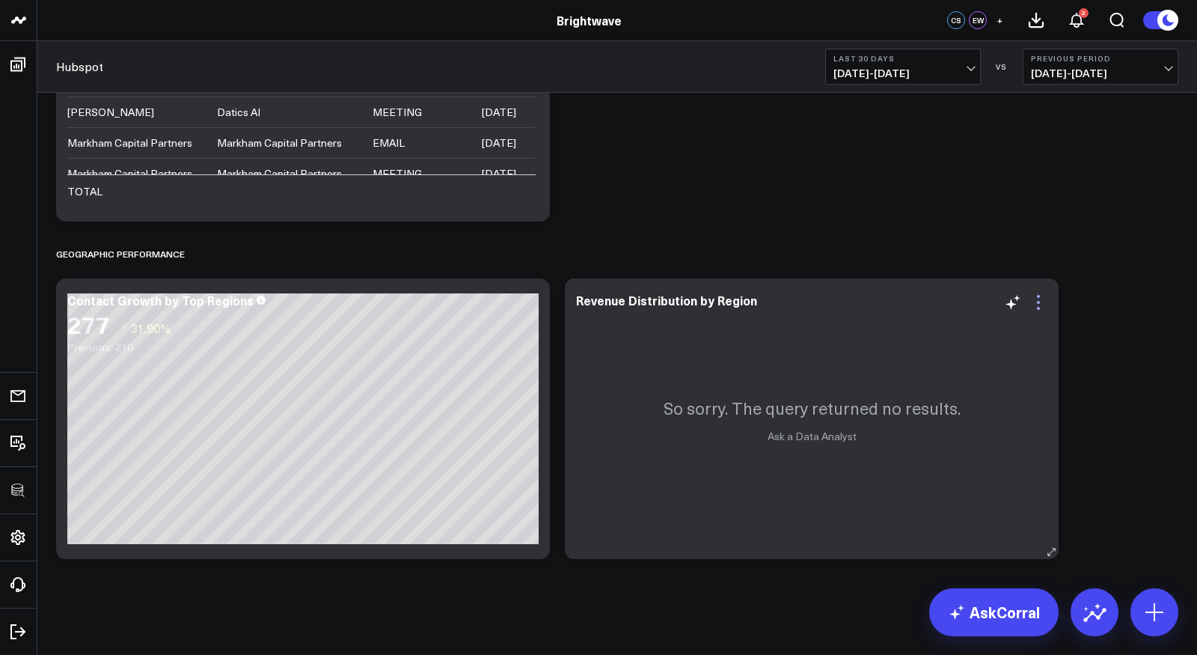
click at [1036, 302] on icon at bounding box center [1039, 302] width 18 height 18
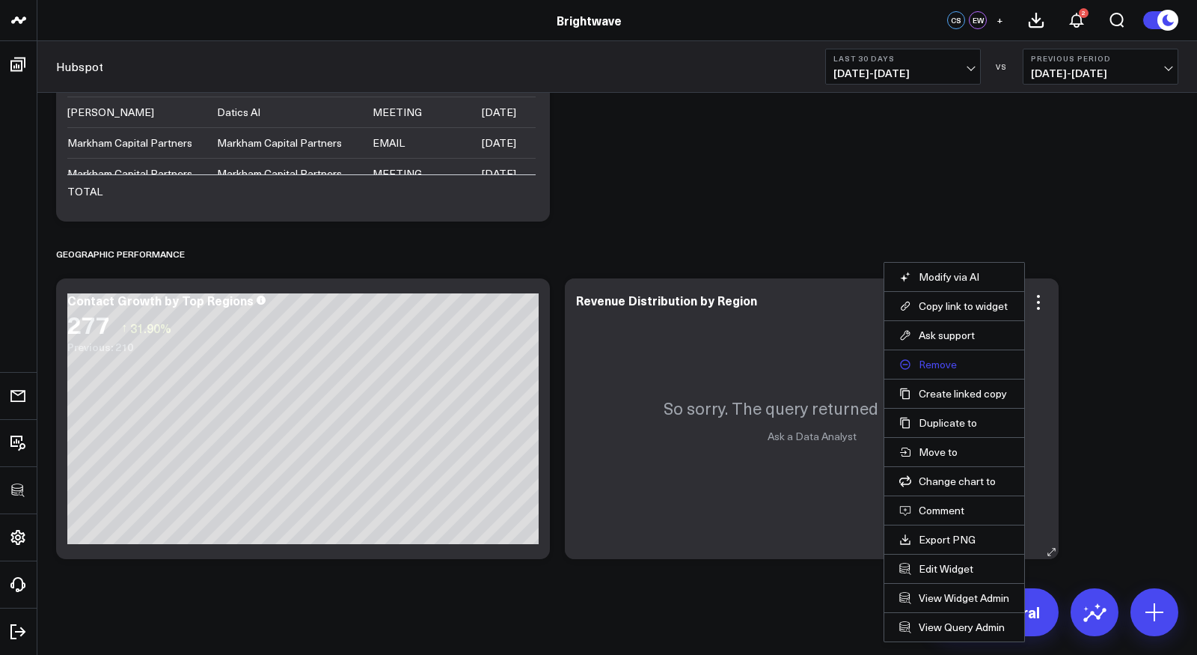
click at [926, 361] on button "Remove" at bounding box center [954, 364] width 110 height 13
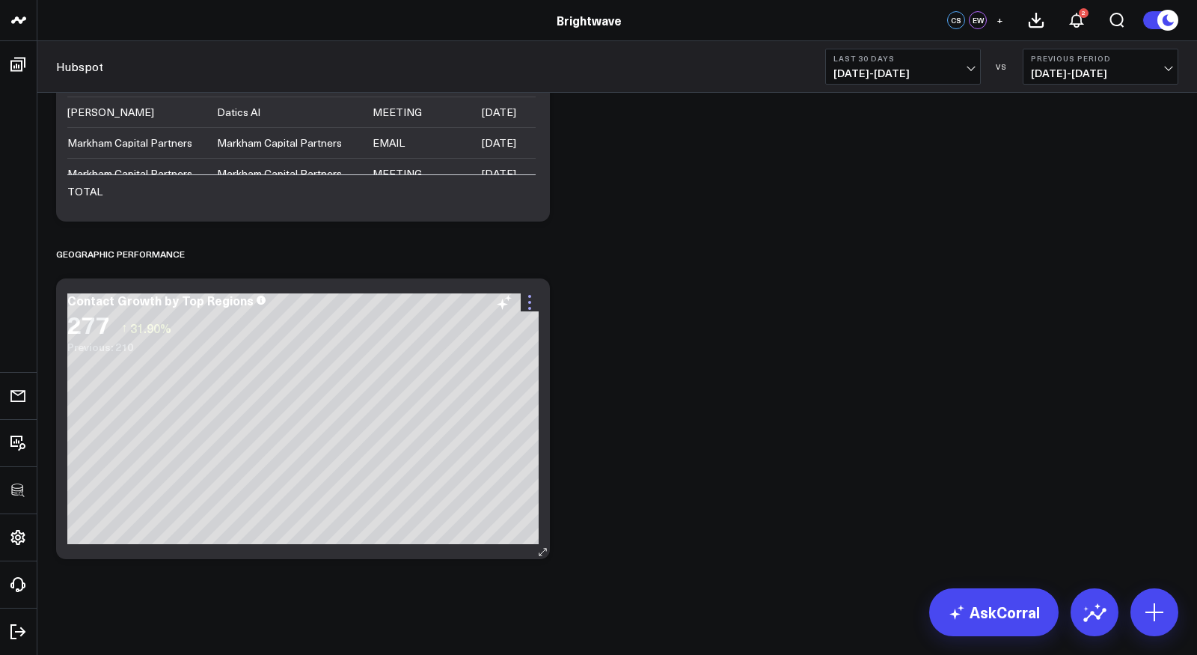
click at [530, 299] on icon at bounding box center [530, 302] width 18 height 18
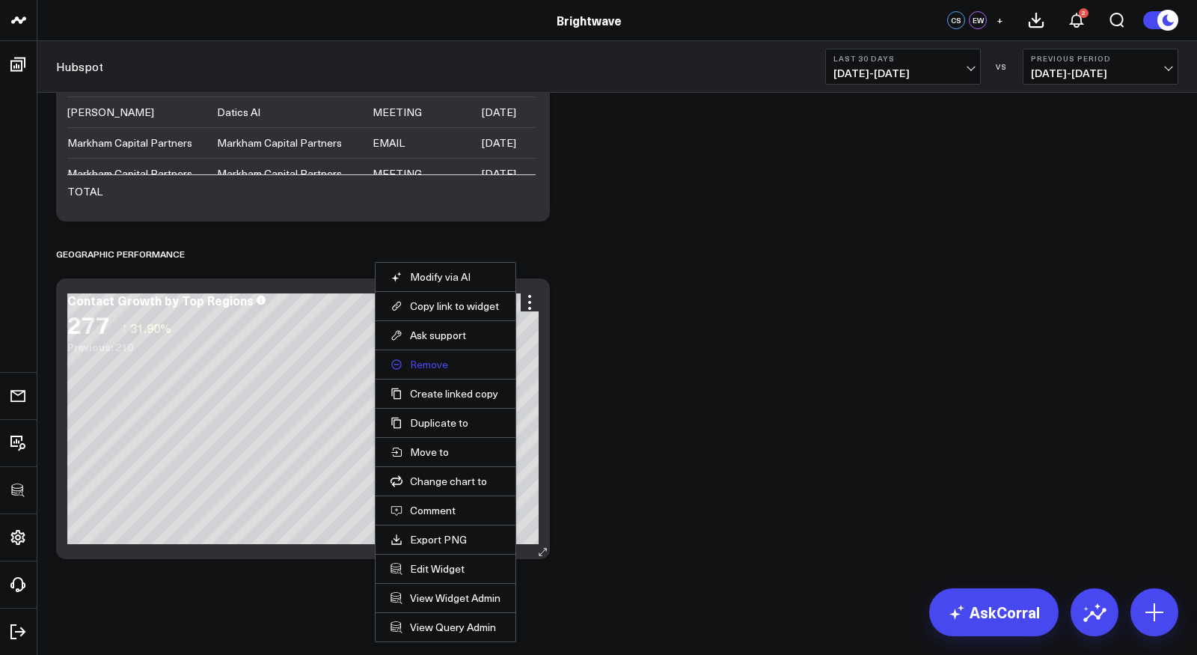
click at [431, 364] on button "Remove" at bounding box center [446, 364] width 110 height 13
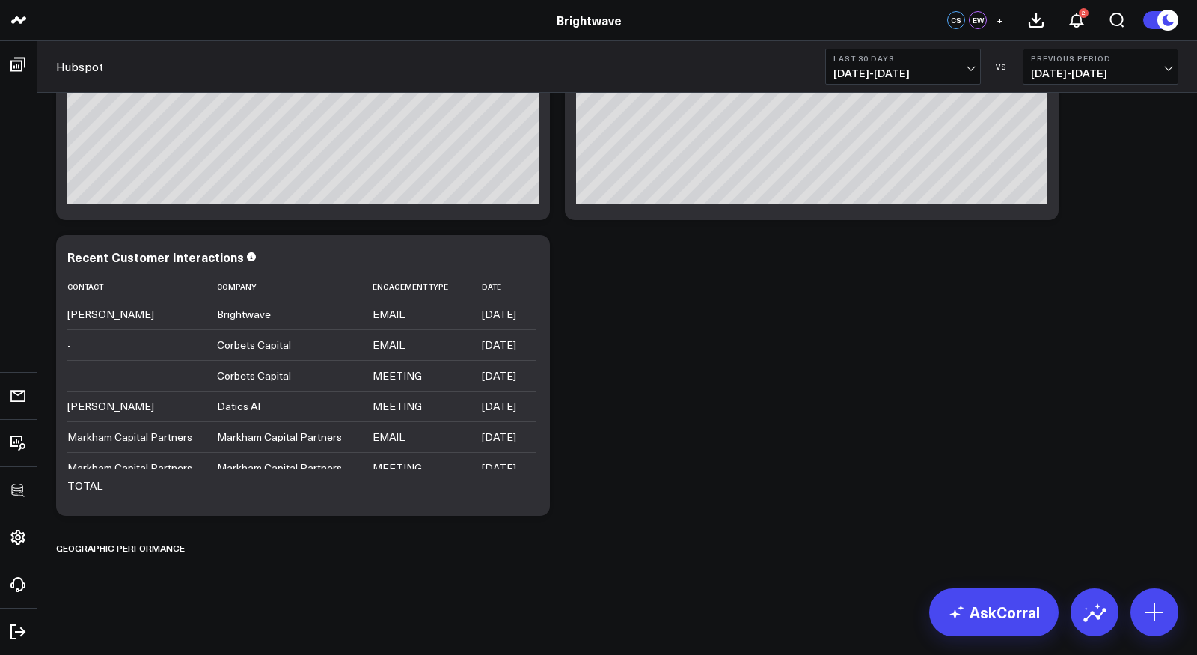
scroll to position [2100, 0]
click at [202, 548] on icon at bounding box center [203, 549] width 2 height 2
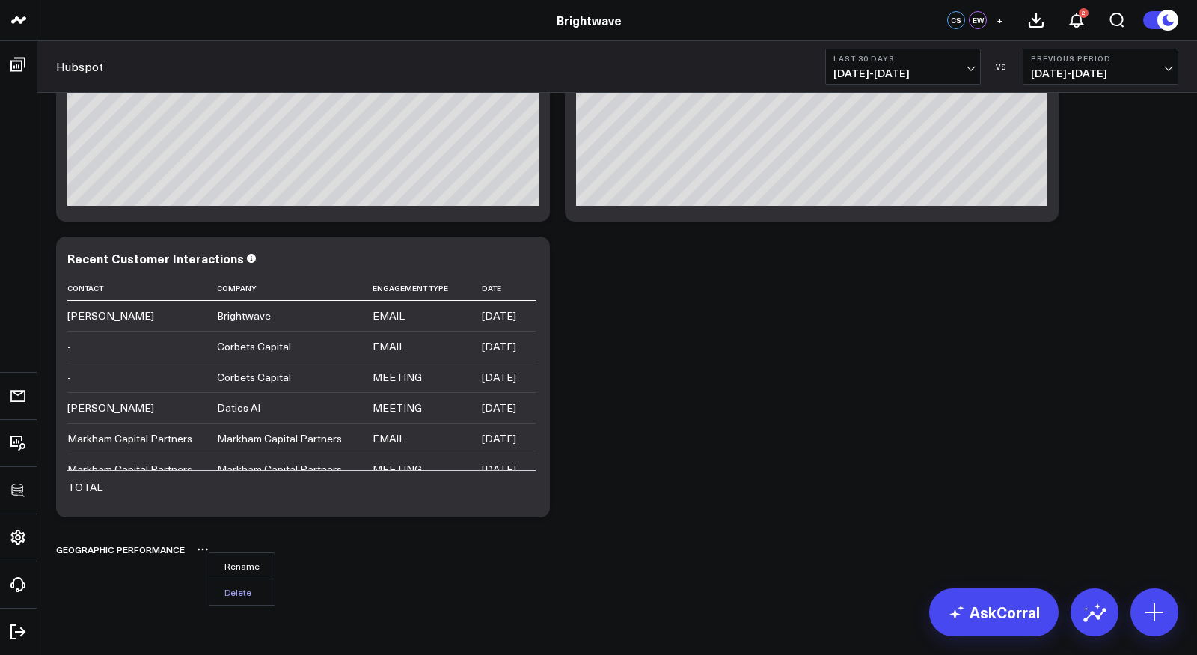
click at [240, 589] on button "Delete" at bounding box center [241, 591] width 65 height 26
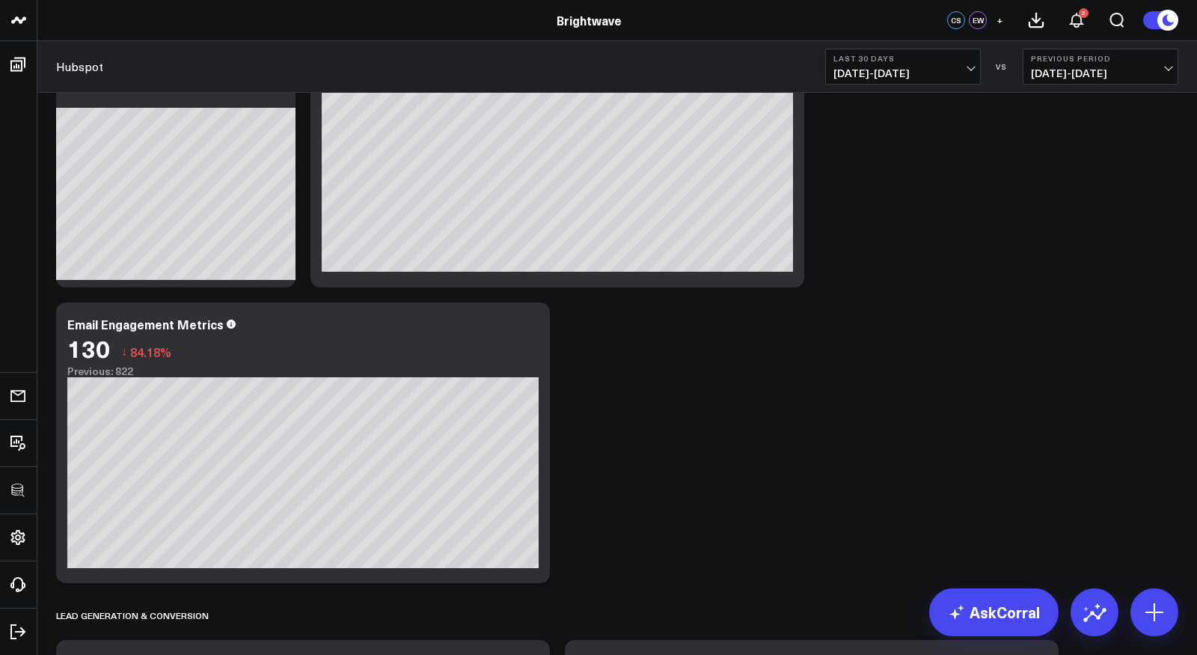
scroll to position [1027, 0]
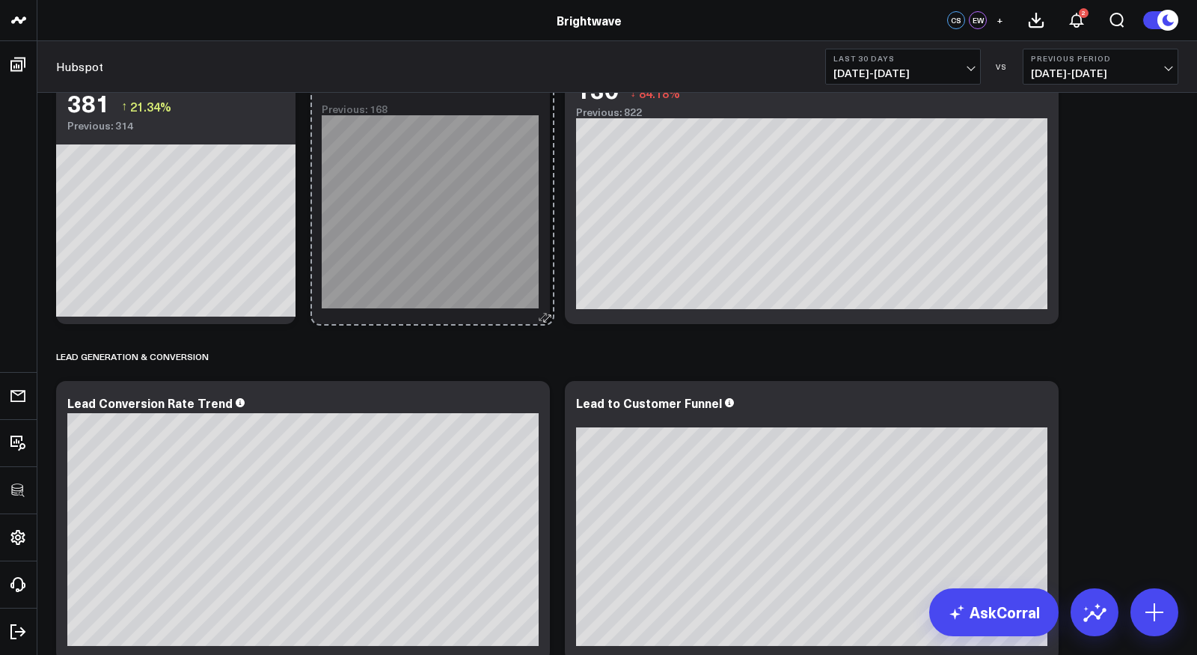
drag, startPoint x: 792, startPoint y: 311, endPoint x: 542, endPoint y: 312, distance: 249.9
click at [542, 312] on icon at bounding box center [542, 316] width 11 height 11
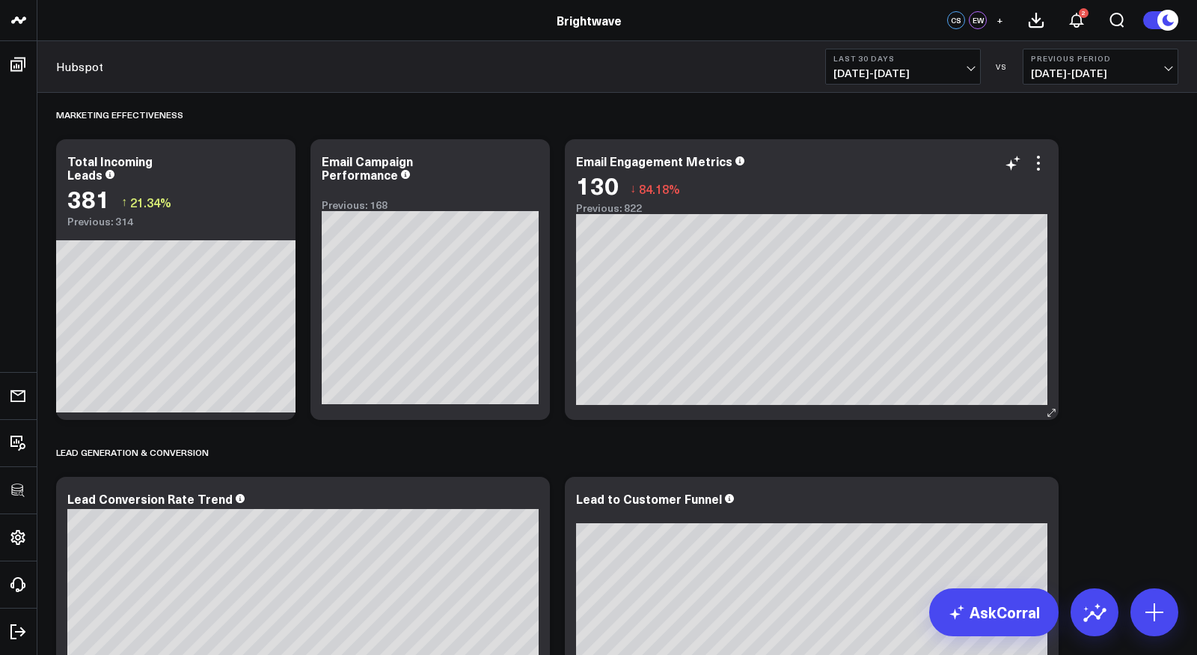
scroll to position [932, 0]
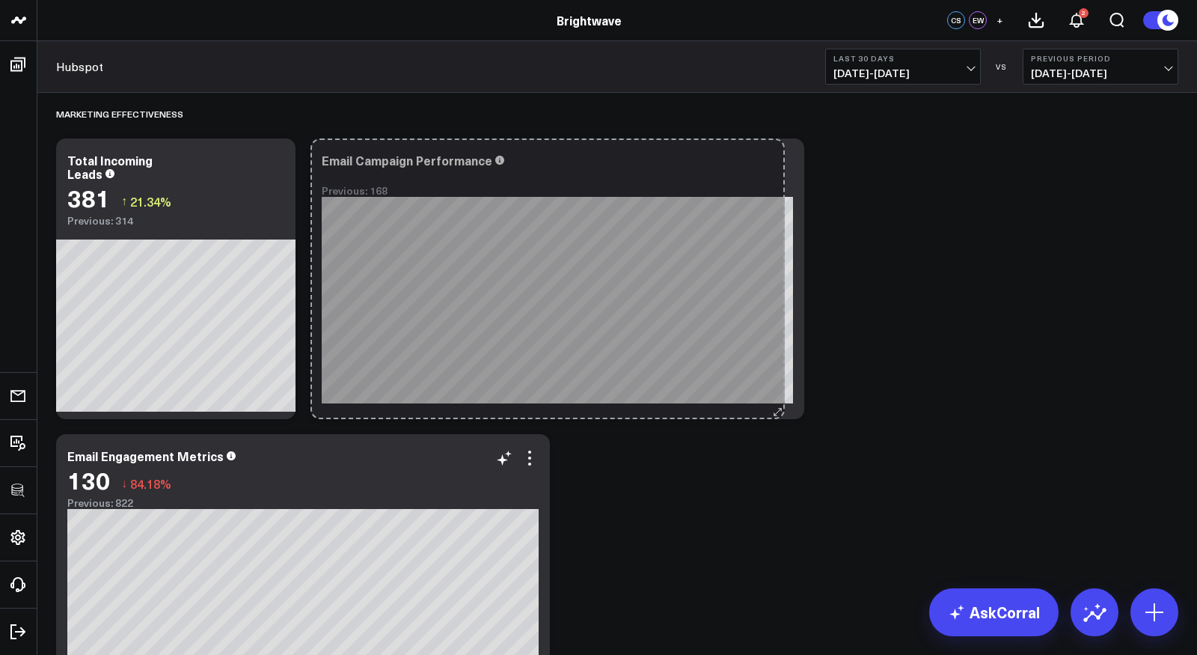
click at [779, 399] on div "Email Campaign Performance Previous: 168 [fontSize:14px lineHeight:16px][/]: [f…" at bounding box center [558, 278] width 494 height 281
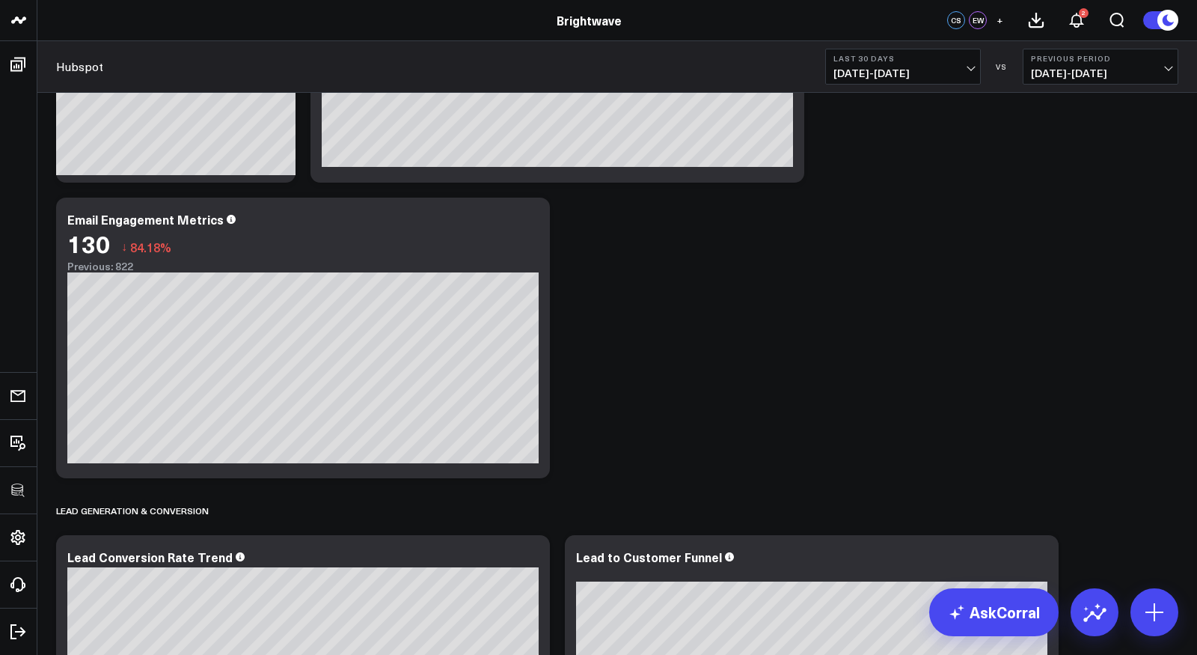
scroll to position [1167, 0]
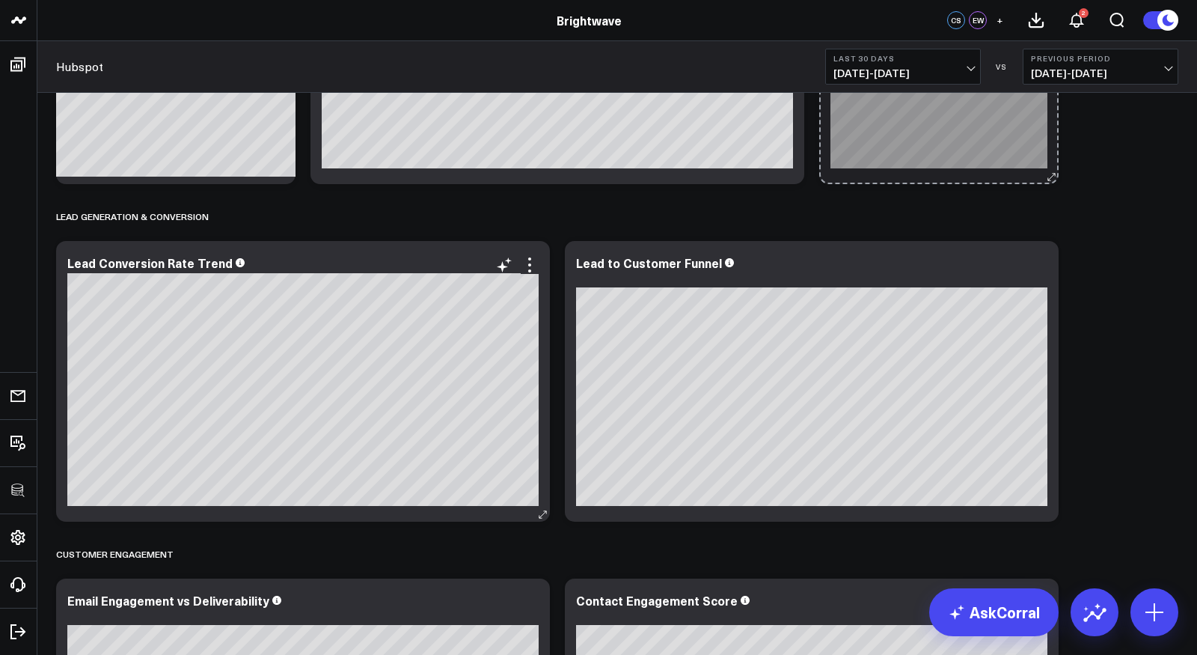
click at [275, 450] on div "Sales Performance Modify via AI Copy link to widget Ask support Remove Create l…" at bounding box center [617, 44] width 1137 height 2236
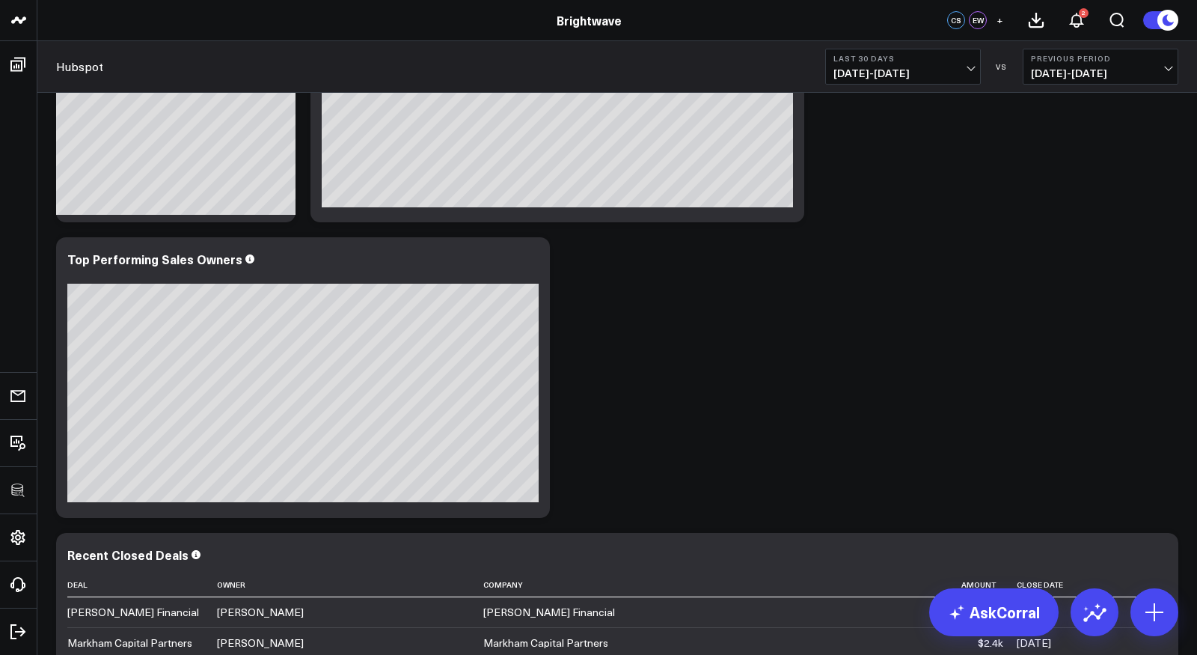
scroll to position [209, 0]
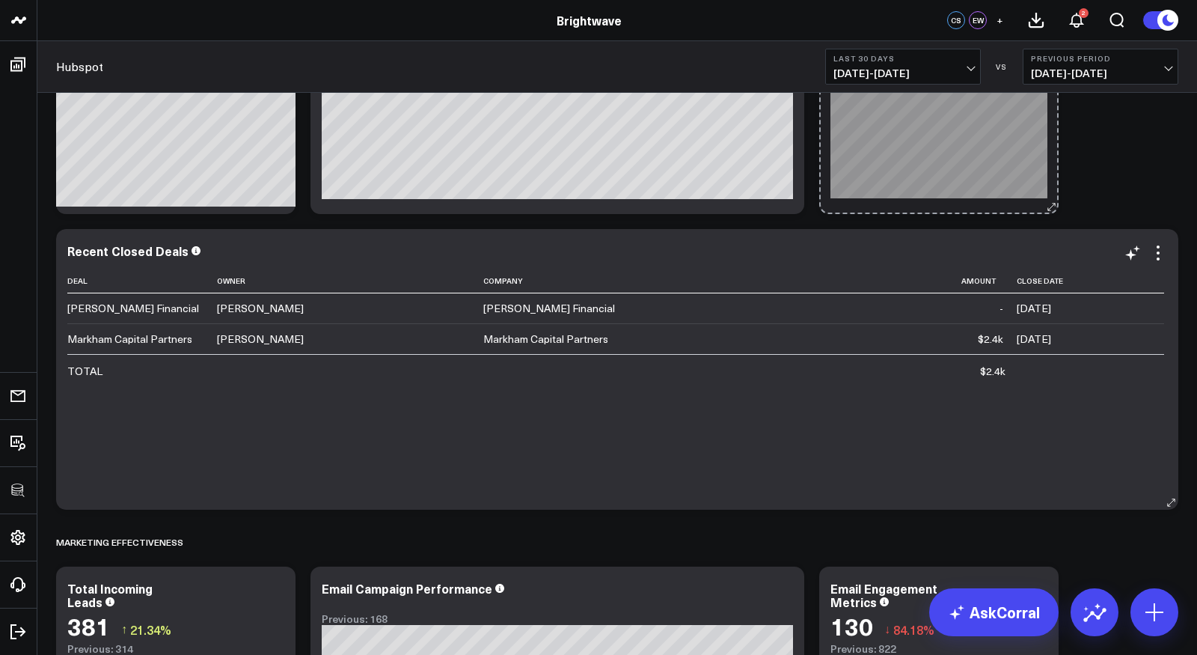
drag, startPoint x: 540, startPoint y: 503, endPoint x: 275, endPoint y: 483, distance: 266.4
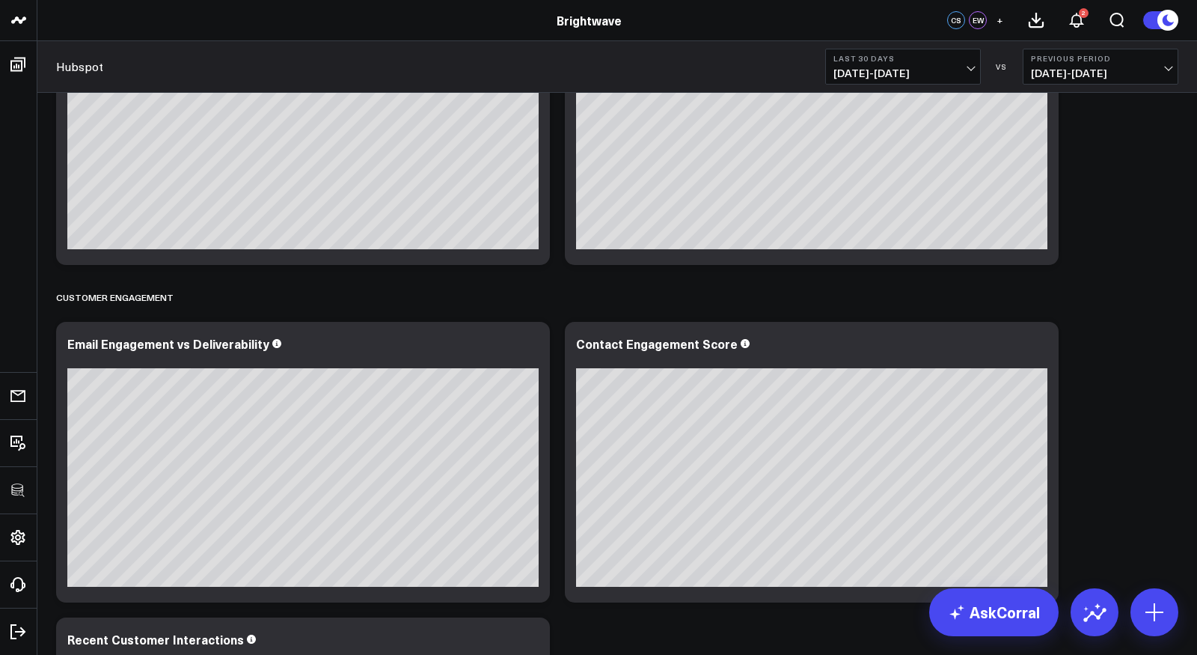
scroll to position [1468, 0]
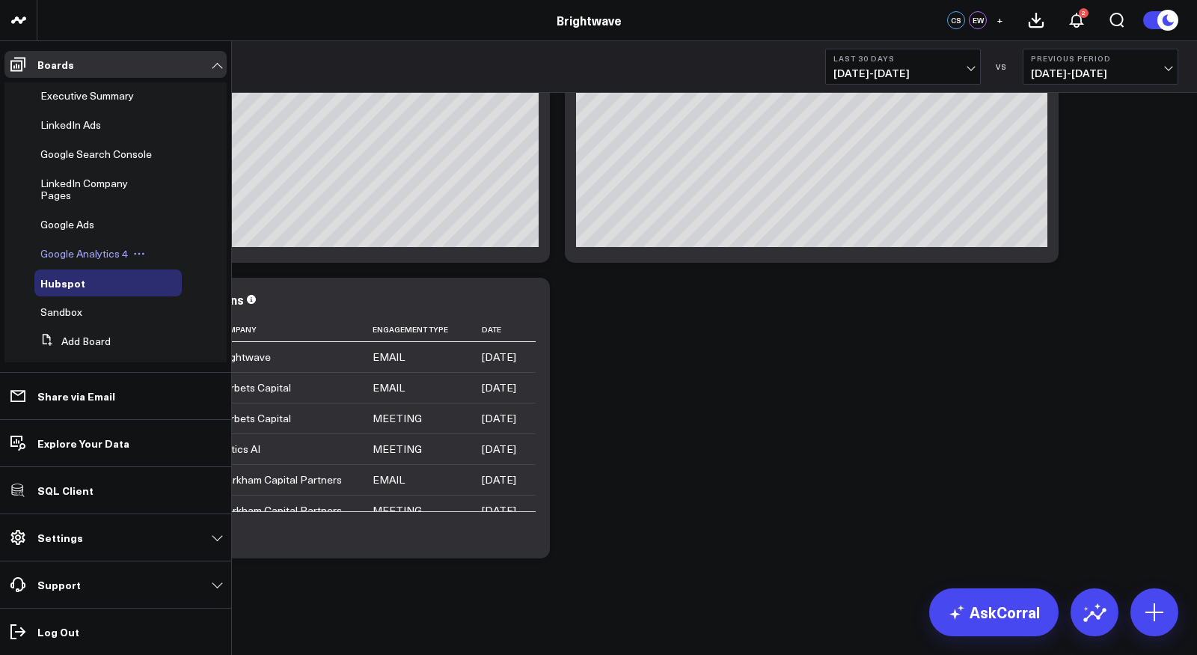
click at [67, 251] on span "Google Analytics 4" at bounding box center [84, 253] width 88 height 14
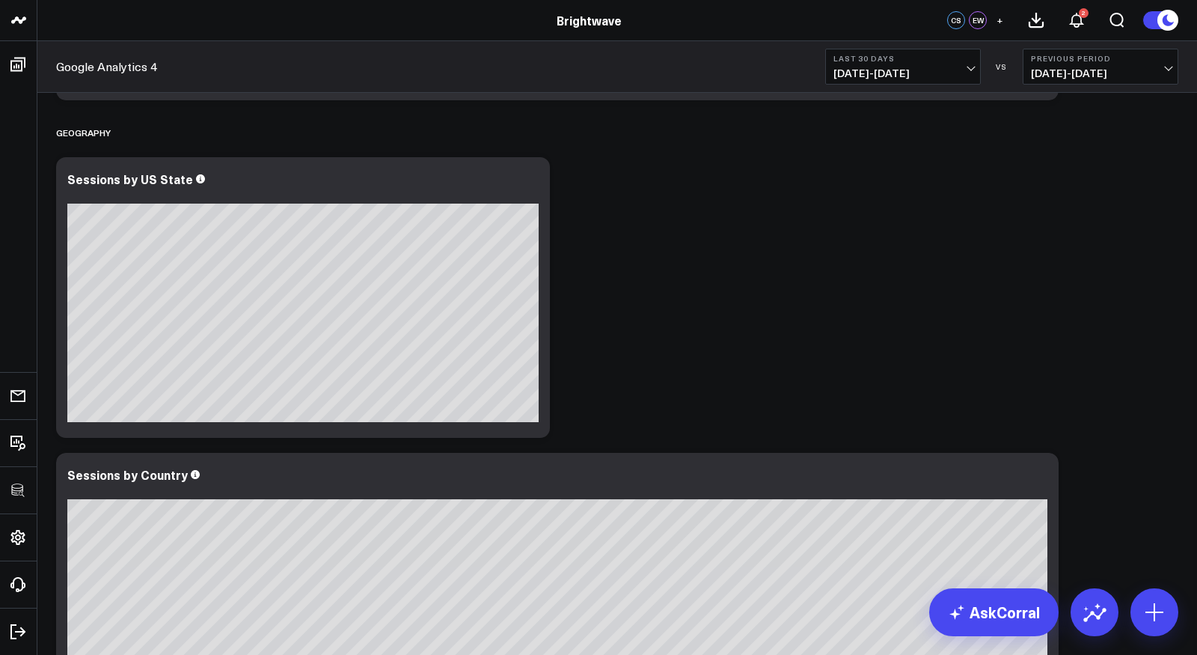
scroll to position [3324, 0]
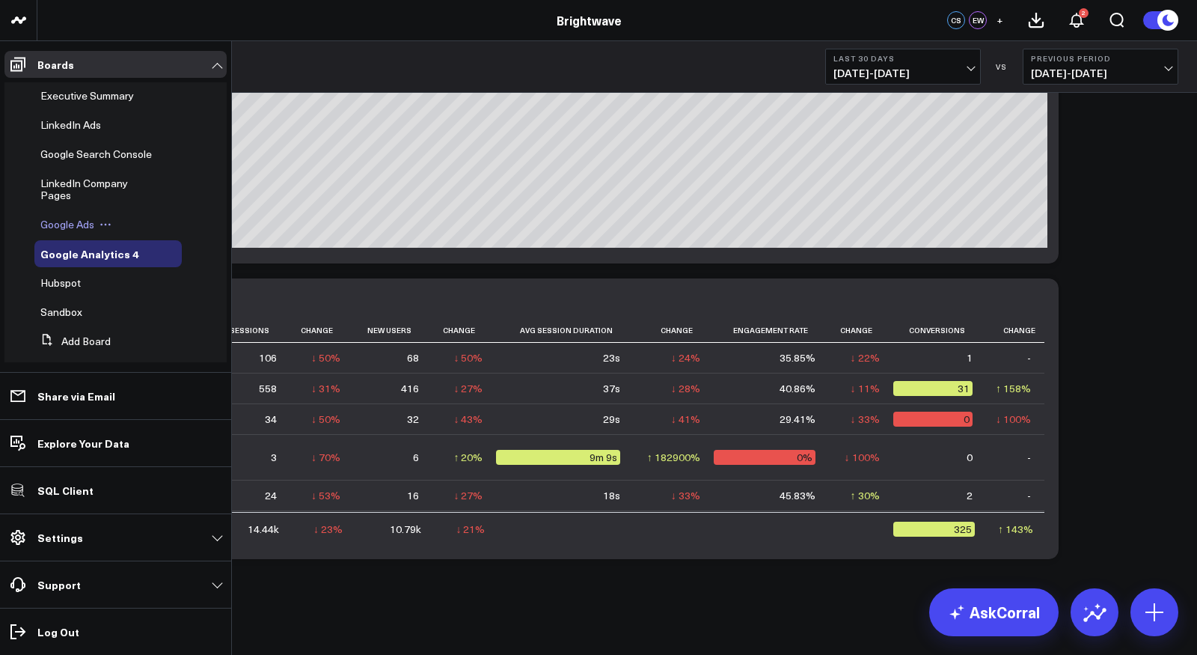
click at [67, 221] on span "Google Ads" at bounding box center [67, 224] width 54 height 14
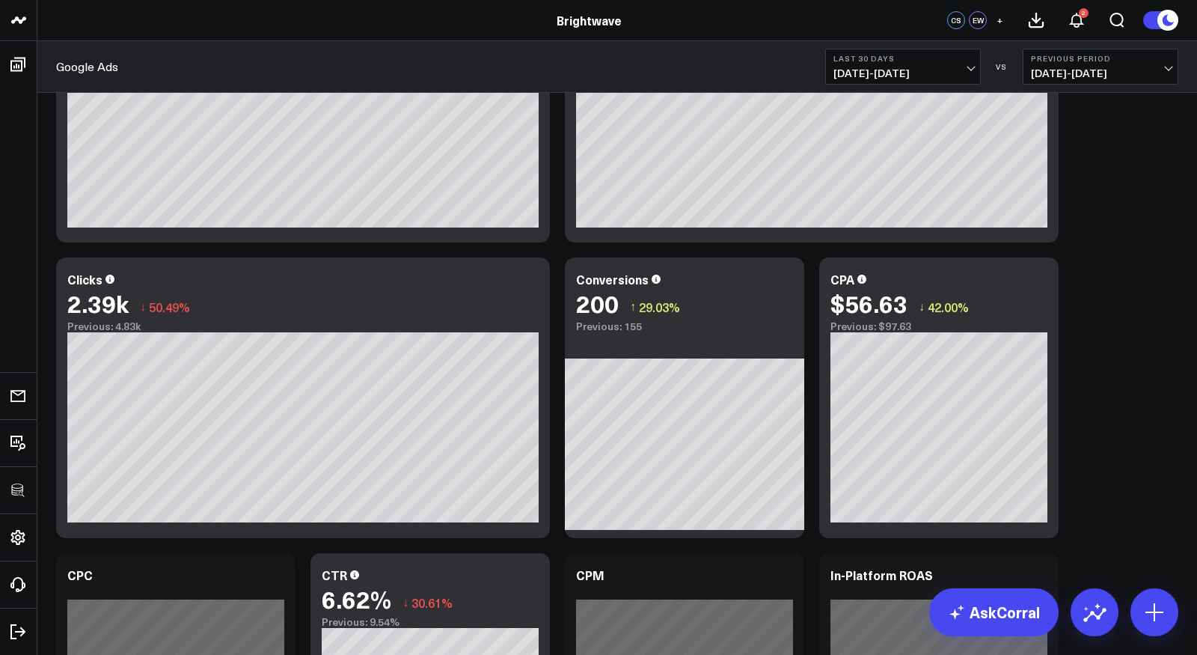
scroll to position [498, 0]
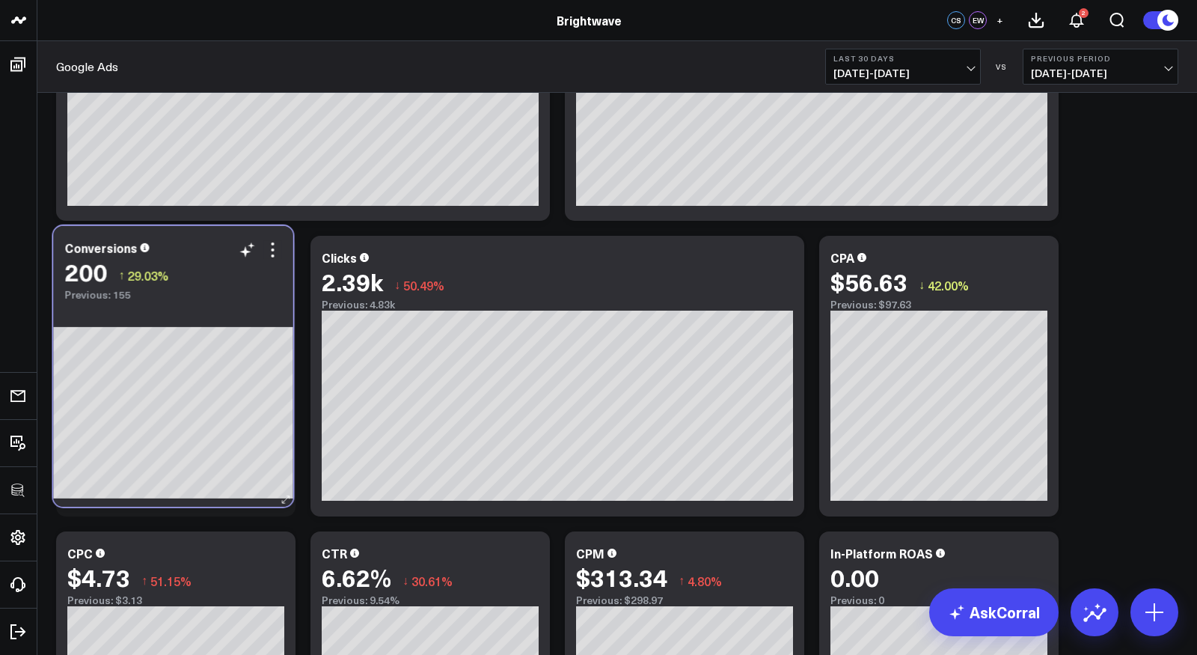
drag, startPoint x: 698, startPoint y: 257, endPoint x: 207, endPoint y: 247, distance: 491.7
click at [204, 247] on div "Conversions" at bounding box center [172, 247] width 217 height 13
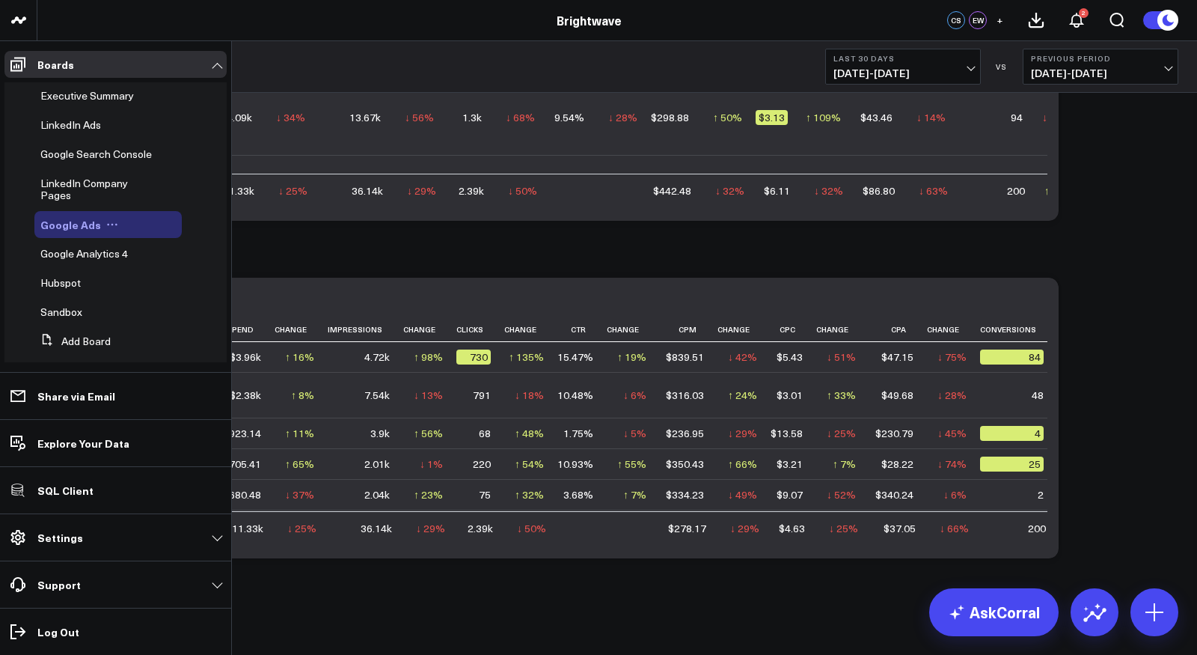
scroll to position [1375, 0]
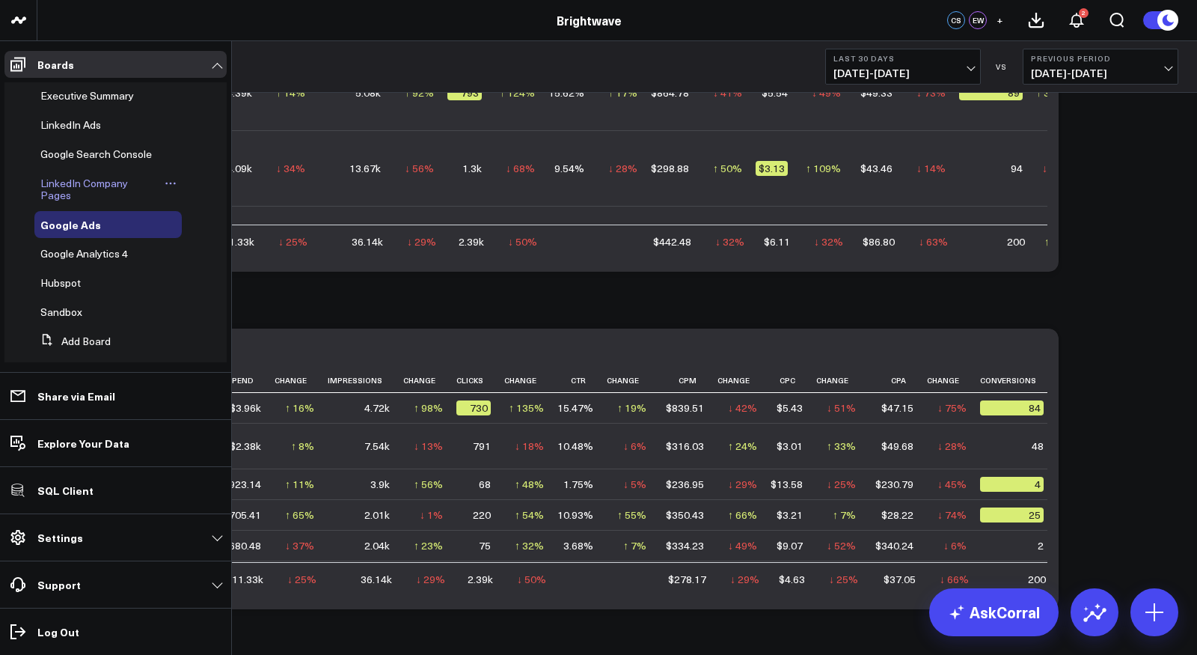
click at [64, 184] on span "LinkedIn Company Pages" at bounding box center [84, 189] width 88 height 26
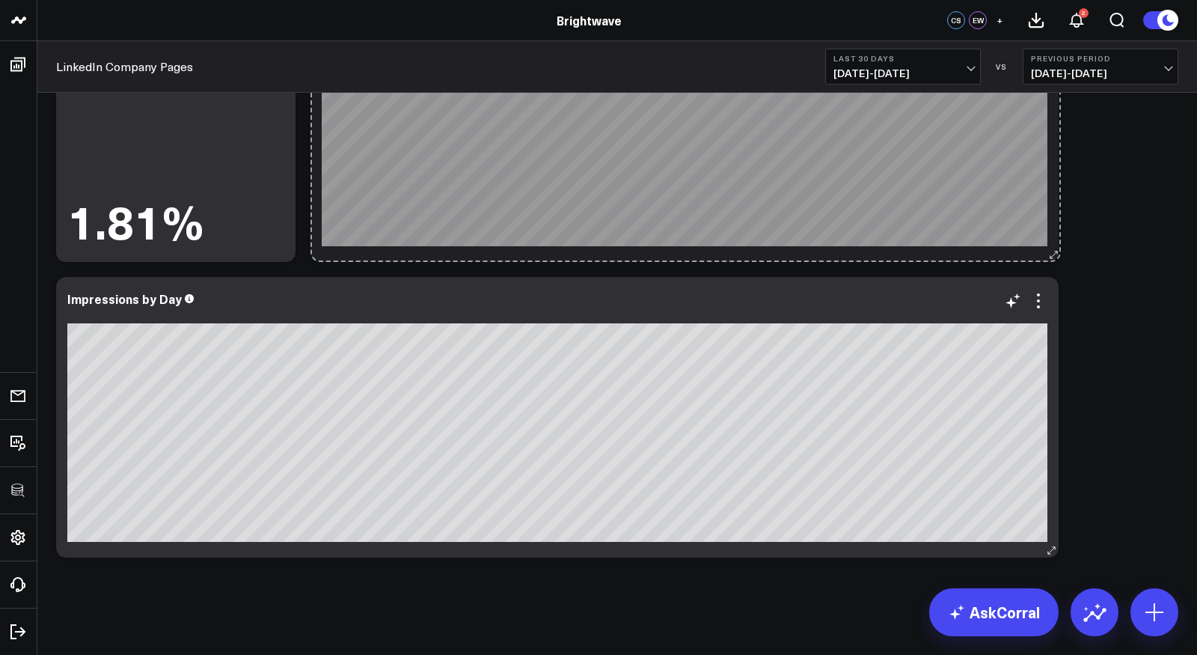
scroll to position [2313, 0]
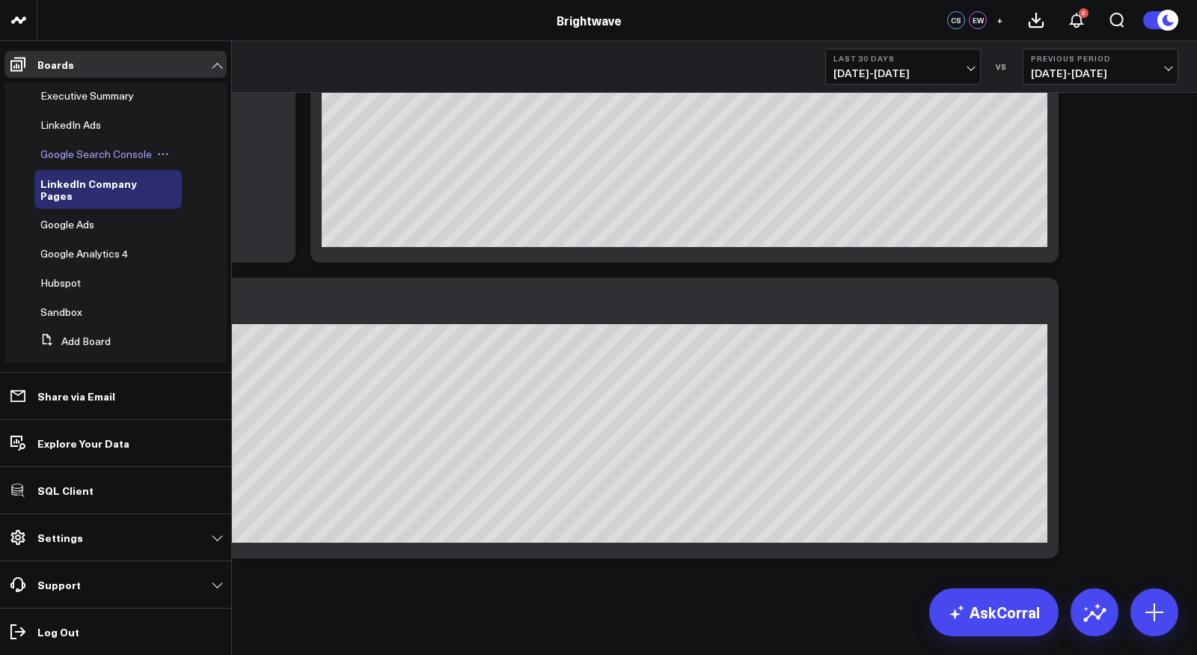
click at [102, 151] on span "Google Search Console" at bounding box center [95, 154] width 111 height 14
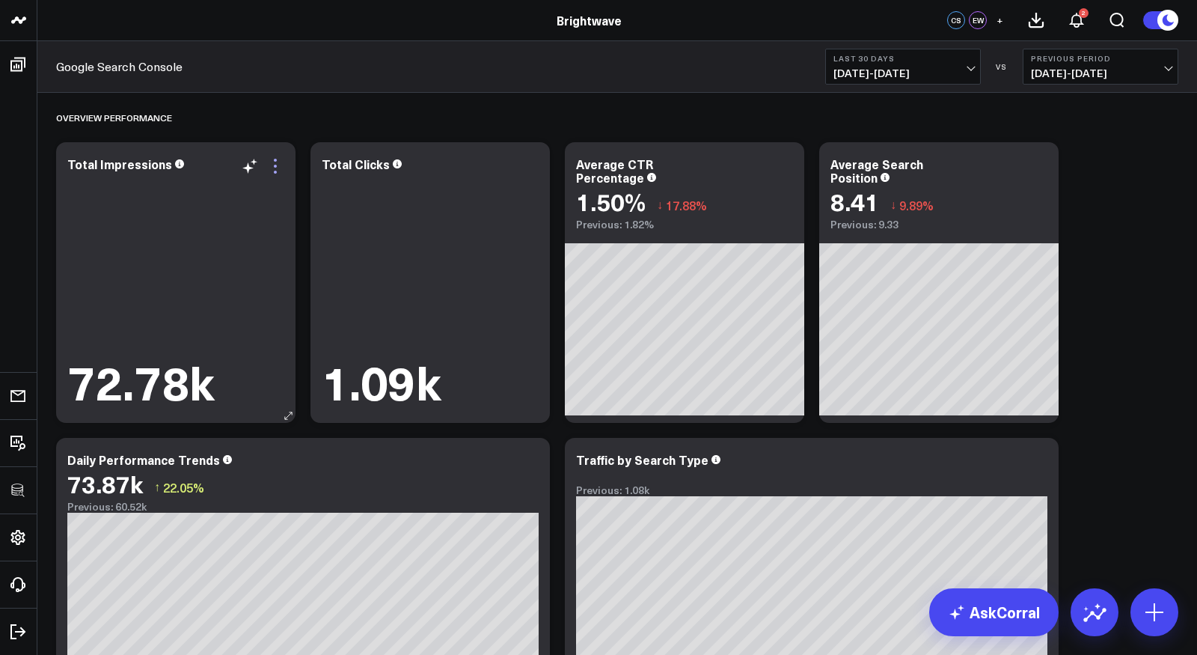
click at [270, 162] on icon at bounding box center [275, 166] width 18 height 18
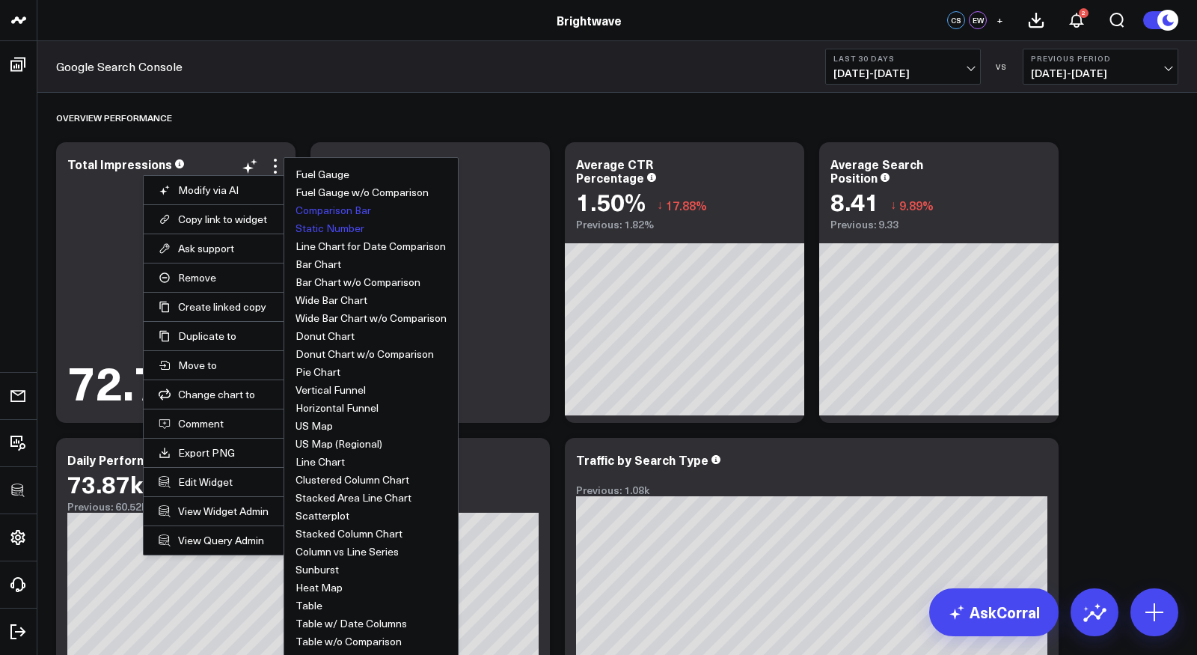
click at [348, 205] on button "Comparison Bar" at bounding box center [334, 210] width 76 height 10
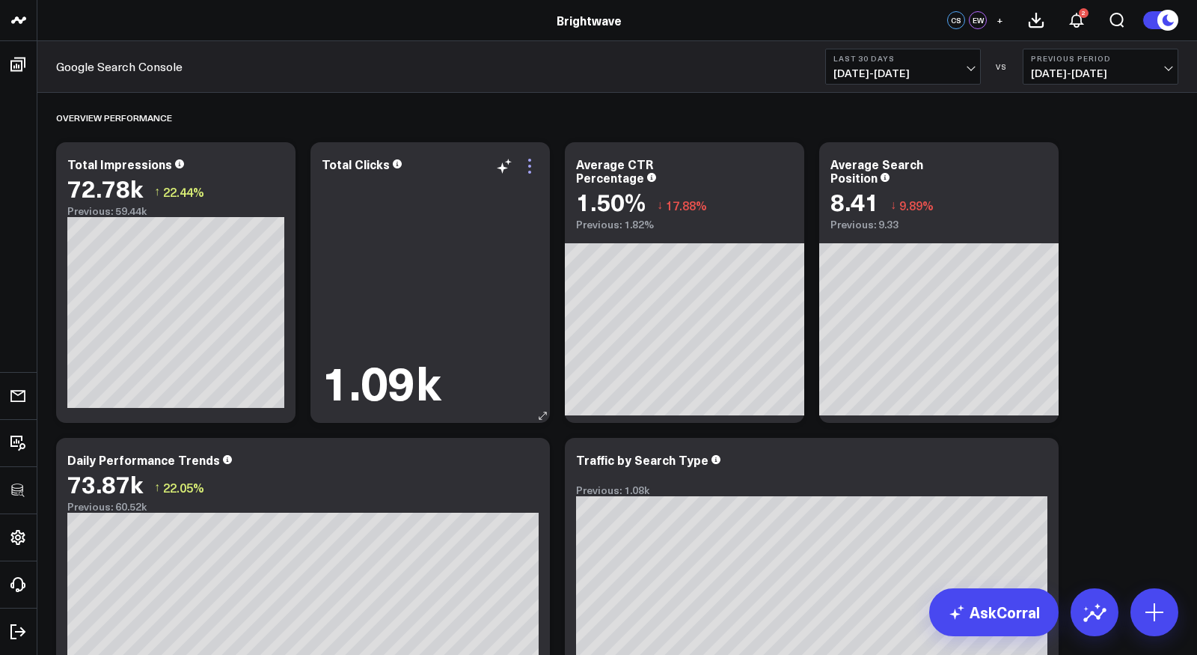
click at [530, 166] on icon at bounding box center [529, 166] width 3 height 3
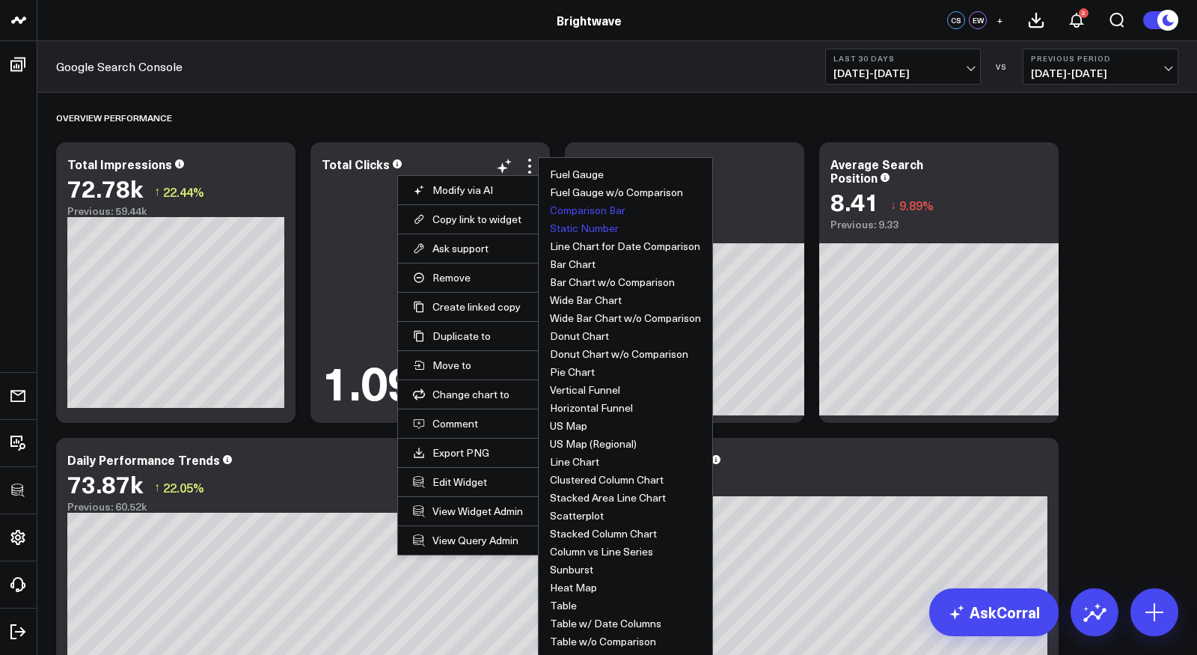
click at [594, 209] on button "Comparison Bar" at bounding box center [588, 210] width 76 height 10
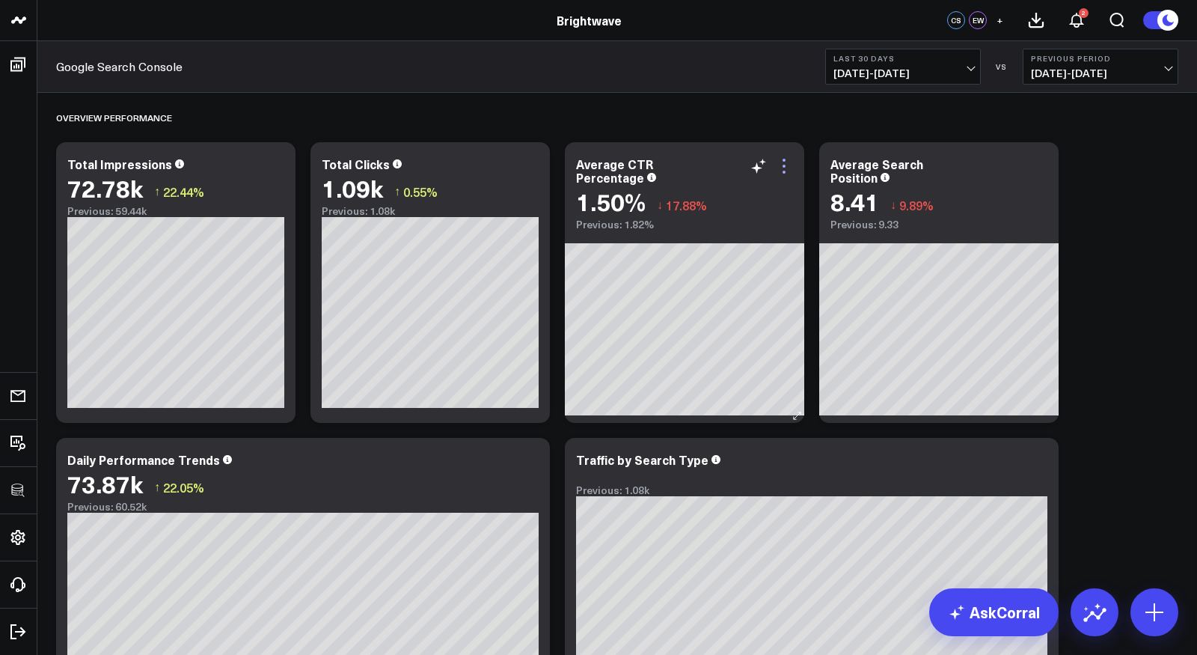
click at [783, 164] on icon at bounding box center [784, 166] width 18 height 18
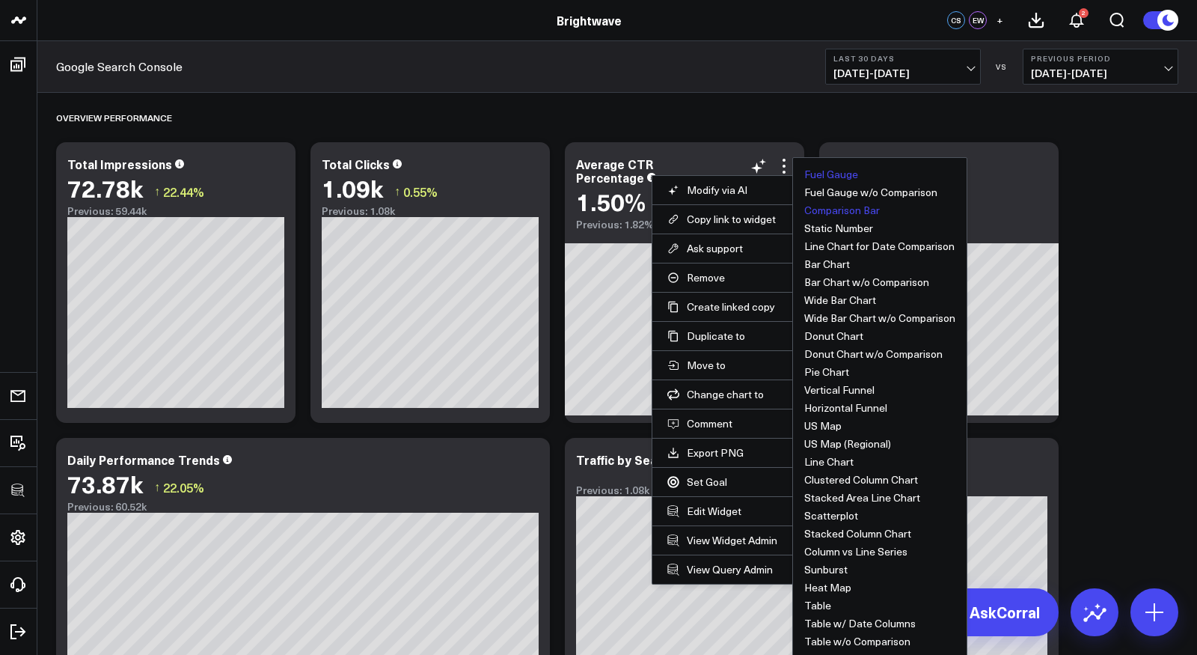
click at [844, 211] on button "Comparison Bar" at bounding box center [842, 210] width 76 height 10
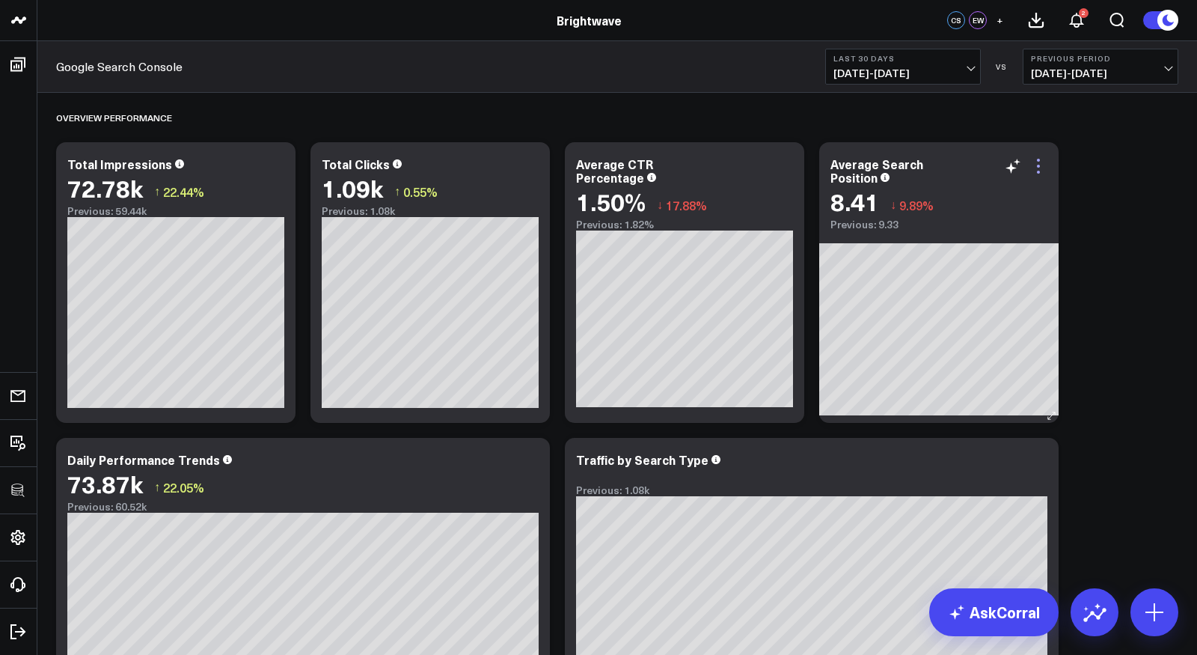
click at [1041, 162] on icon at bounding box center [1039, 166] width 18 height 18
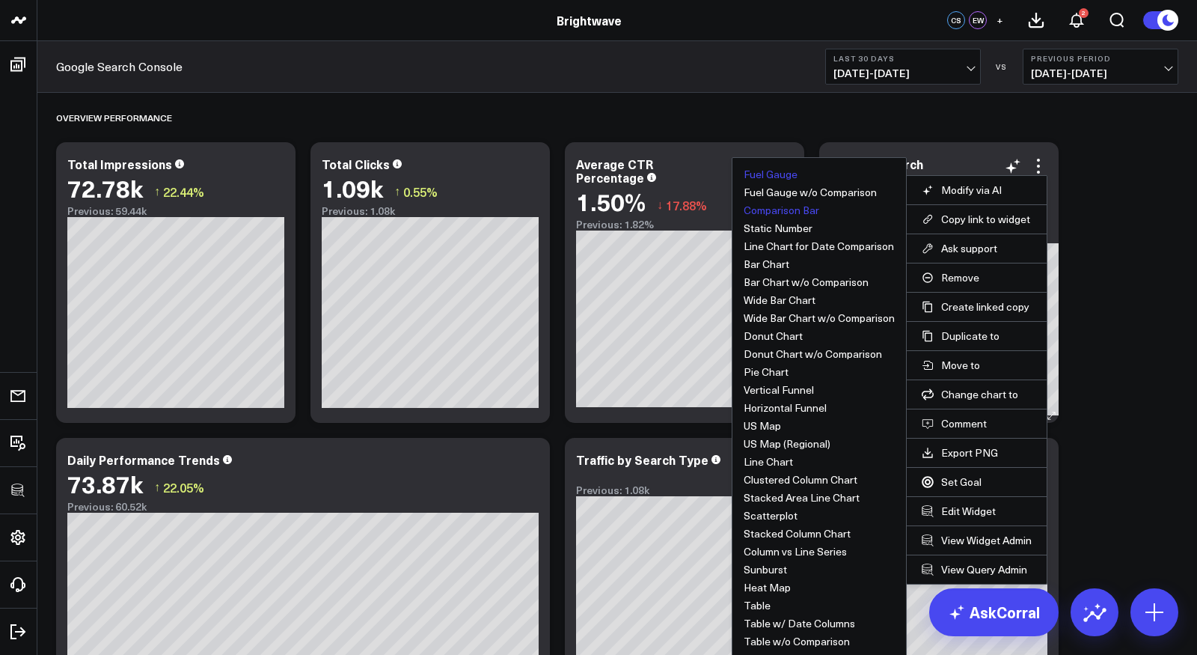
click at [789, 211] on button "Comparison Bar" at bounding box center [782, 210] width 76 height 10
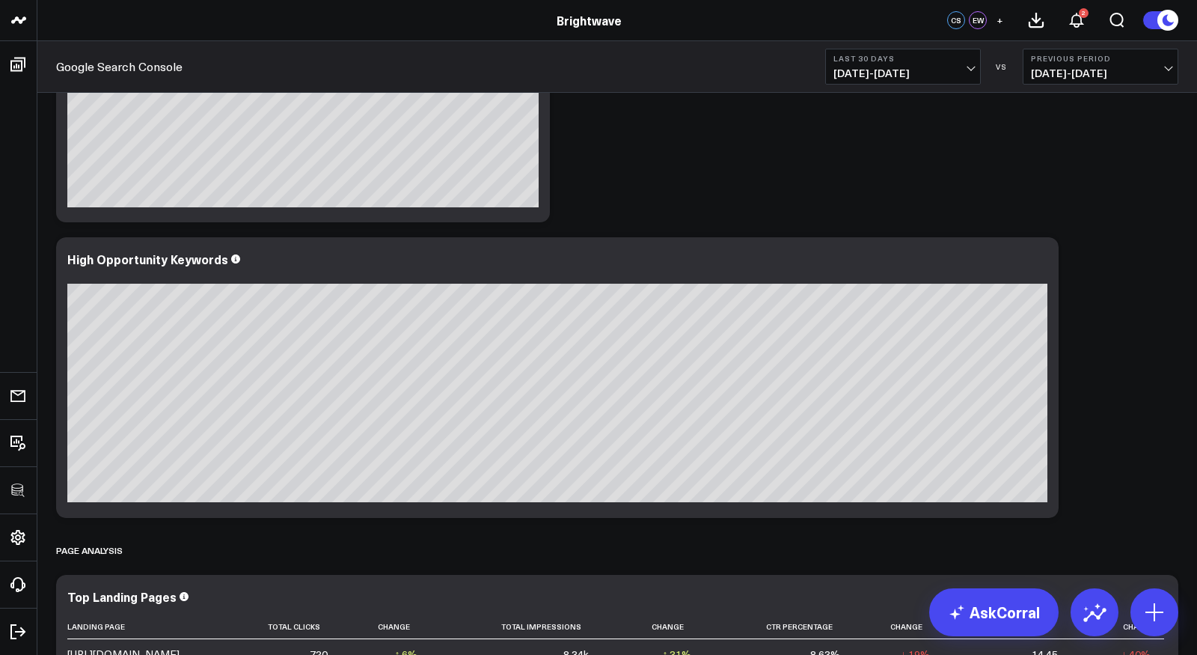
scroll to position [1425, 0]
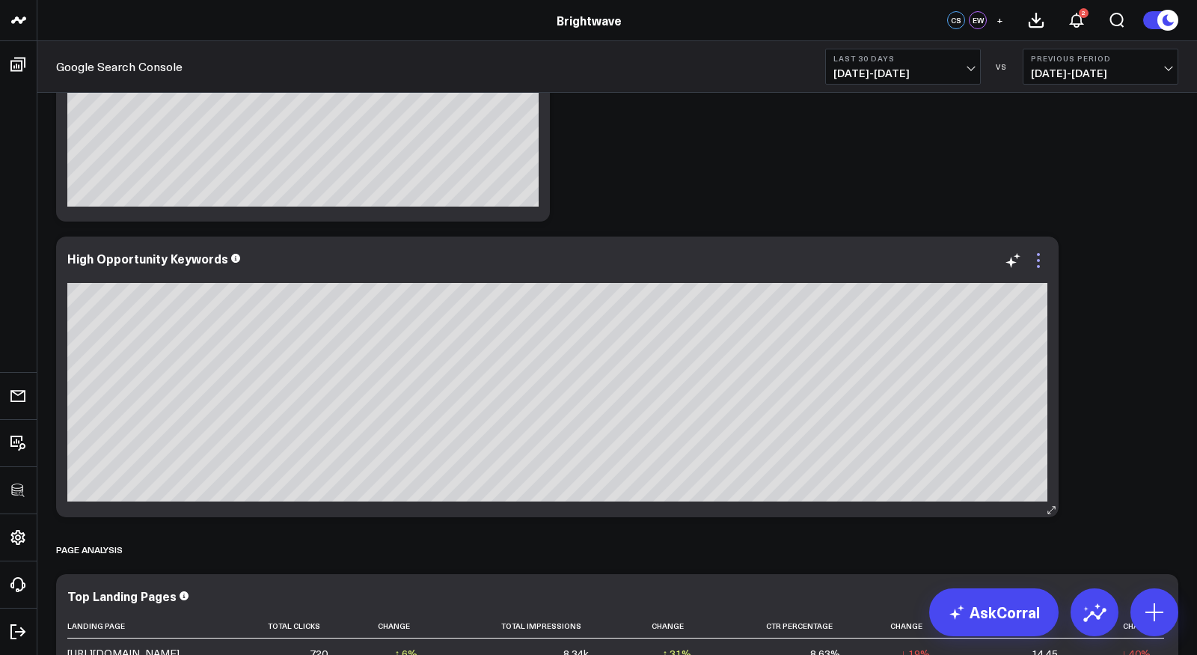
click at [1039, 260] on icon at bounding box center [1038, 260] width 3 height 3
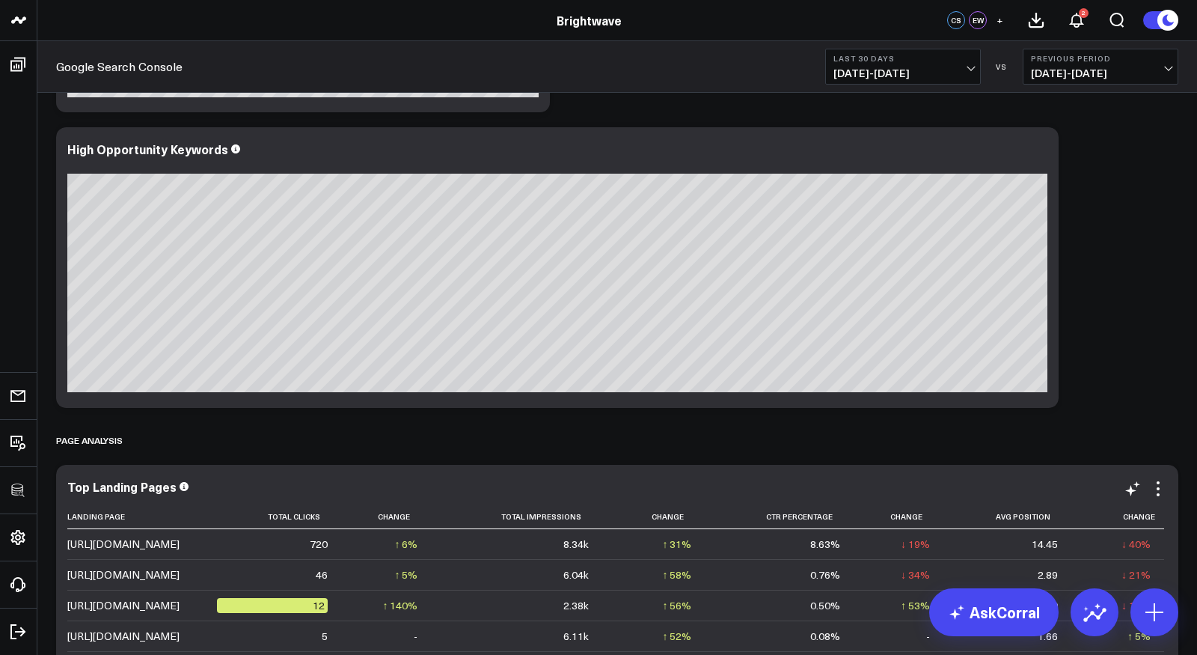
scroll to position [1559, 0]
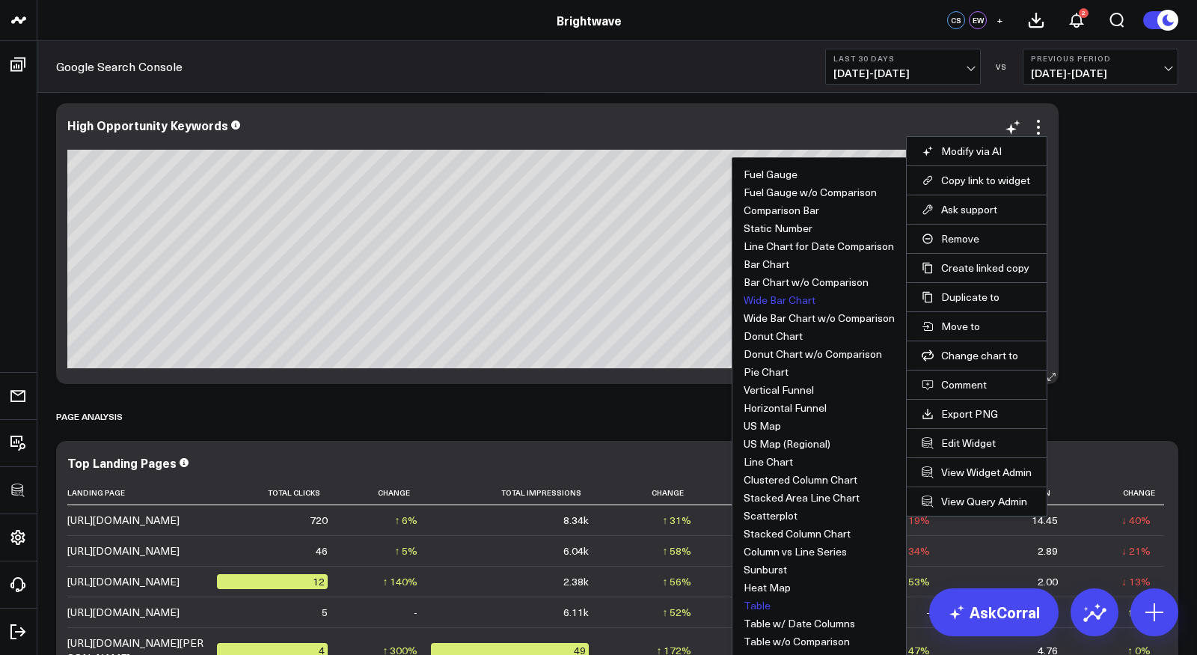
click at [757, 600] on button "Table" at bounding box center [757, 605] width 27 height 10
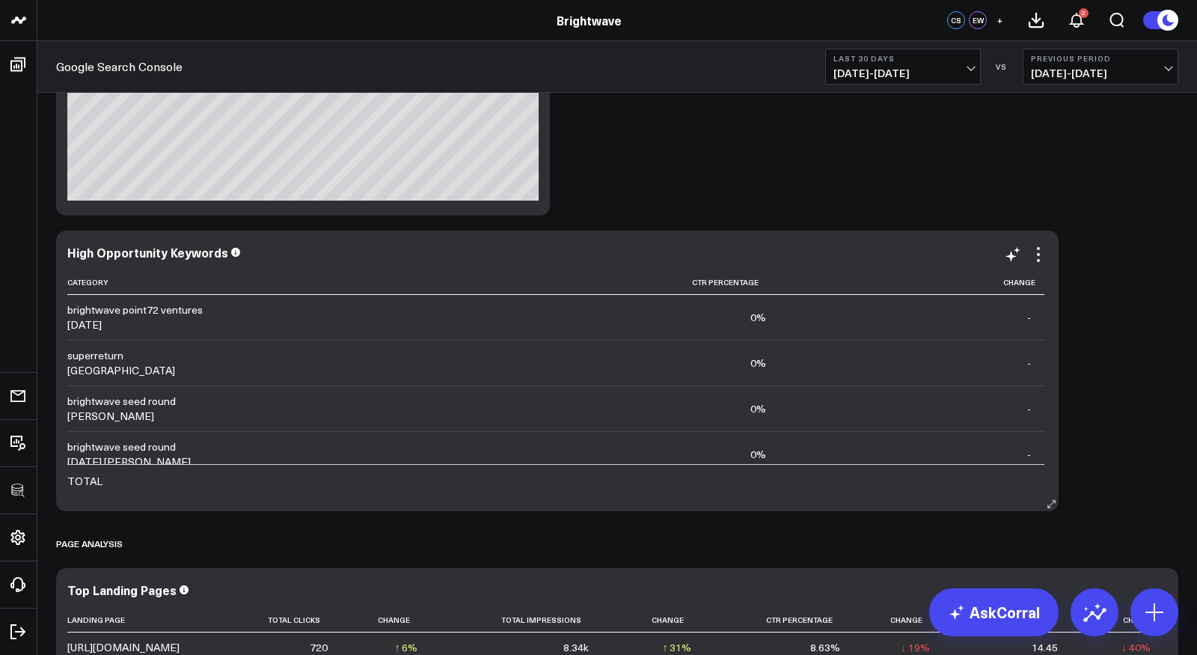
scroll to position [192, 0]
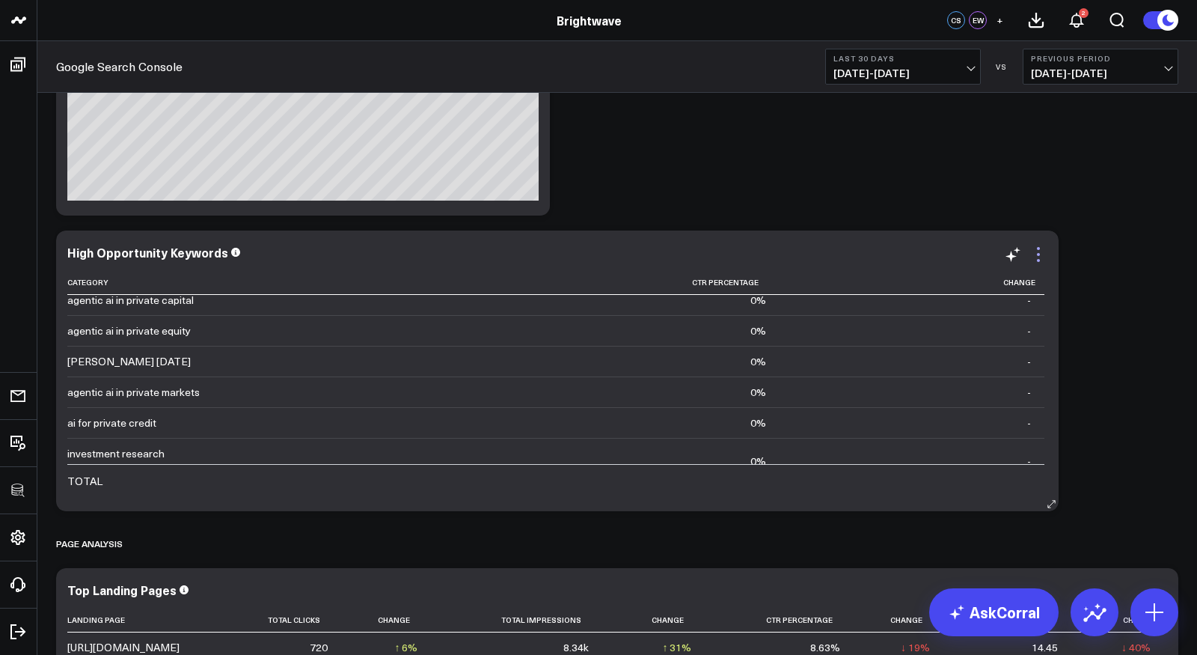
click at [1039, 254] on icon at bounding box center [1038, 254] width 3 height 3
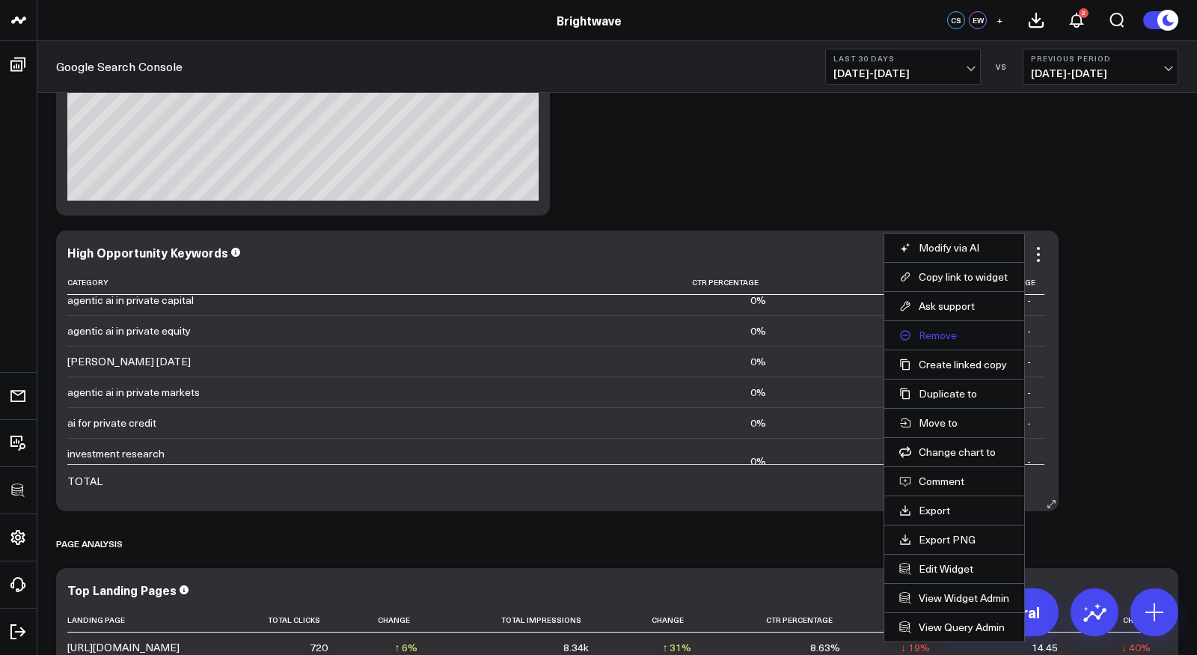
click at [939, 334] on button "Remove" at bounding box center [954, 334] width 110 height 13
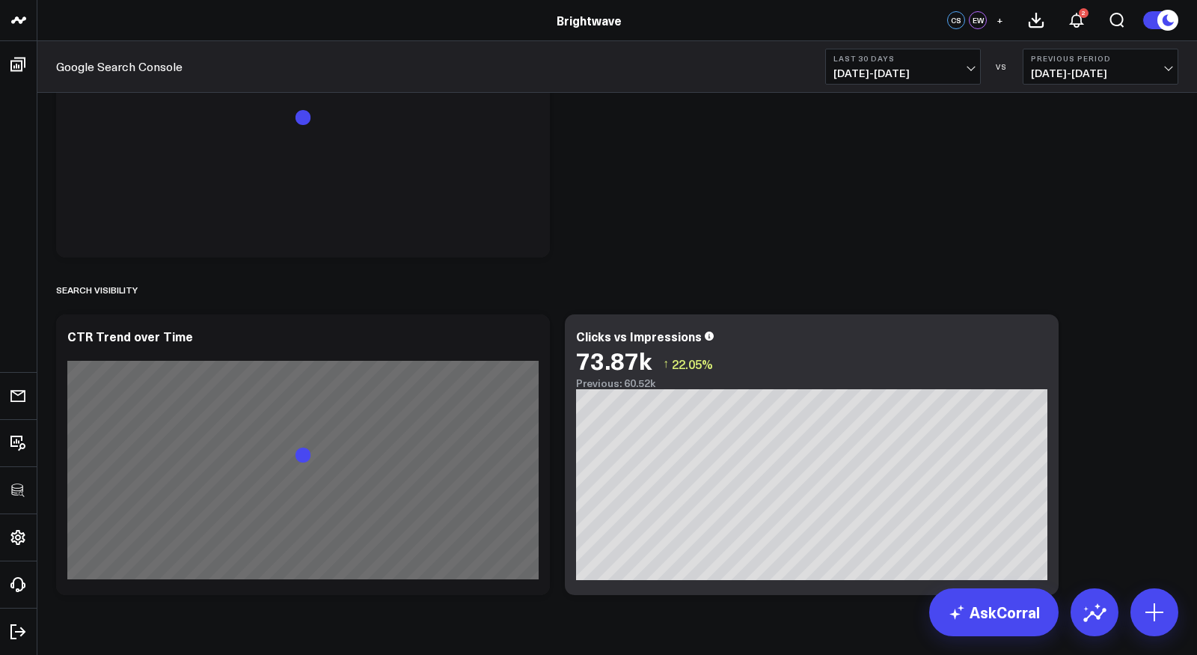
scroll to position [2987, 0]
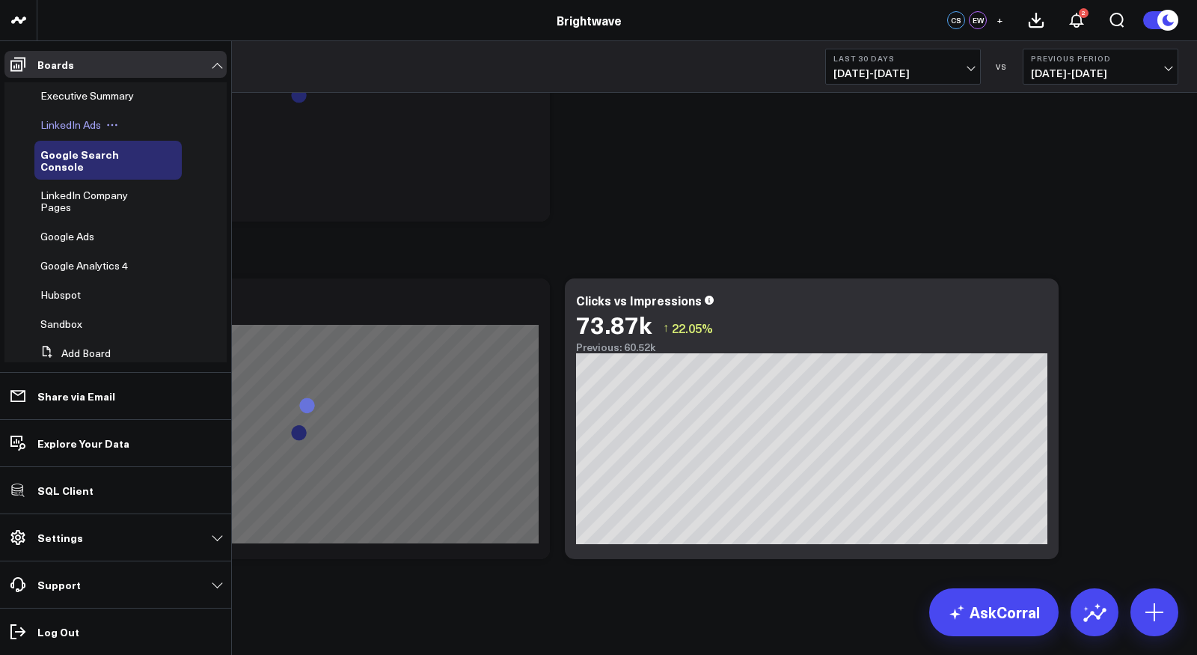
click at [75, 123] on span "LinkedIn Ads" at bounding box center [70, 124] width 61 height 14
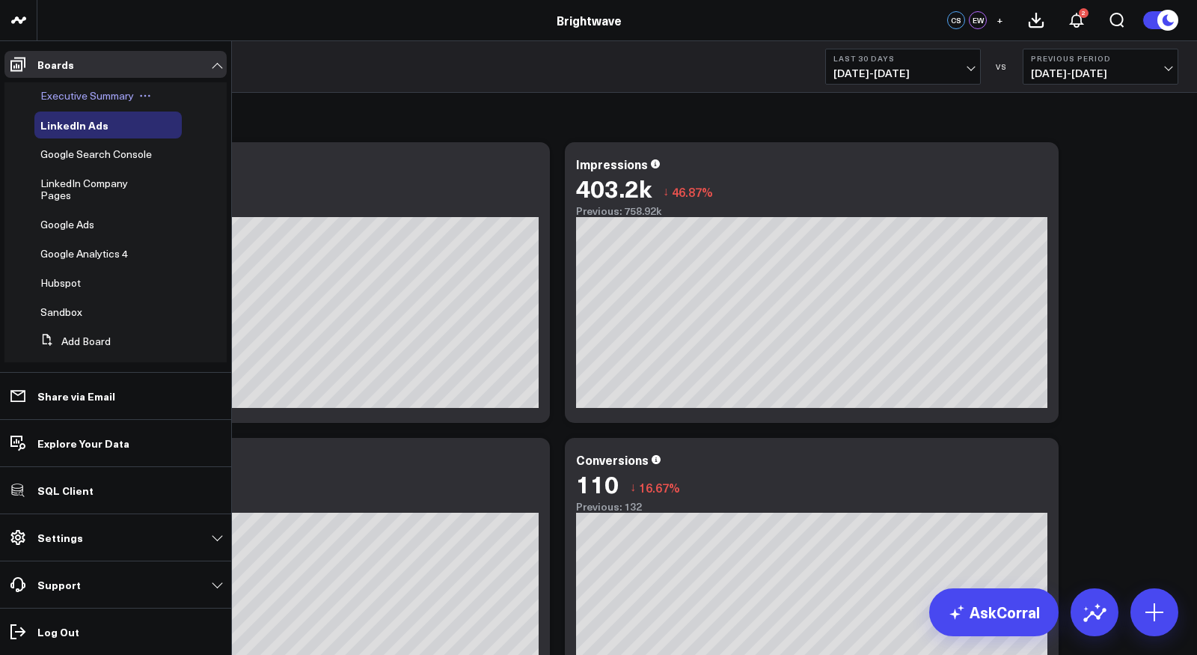
click at [86, 94] on span "Executive Summary" at bounding box center [87, 95] width 94 height 14
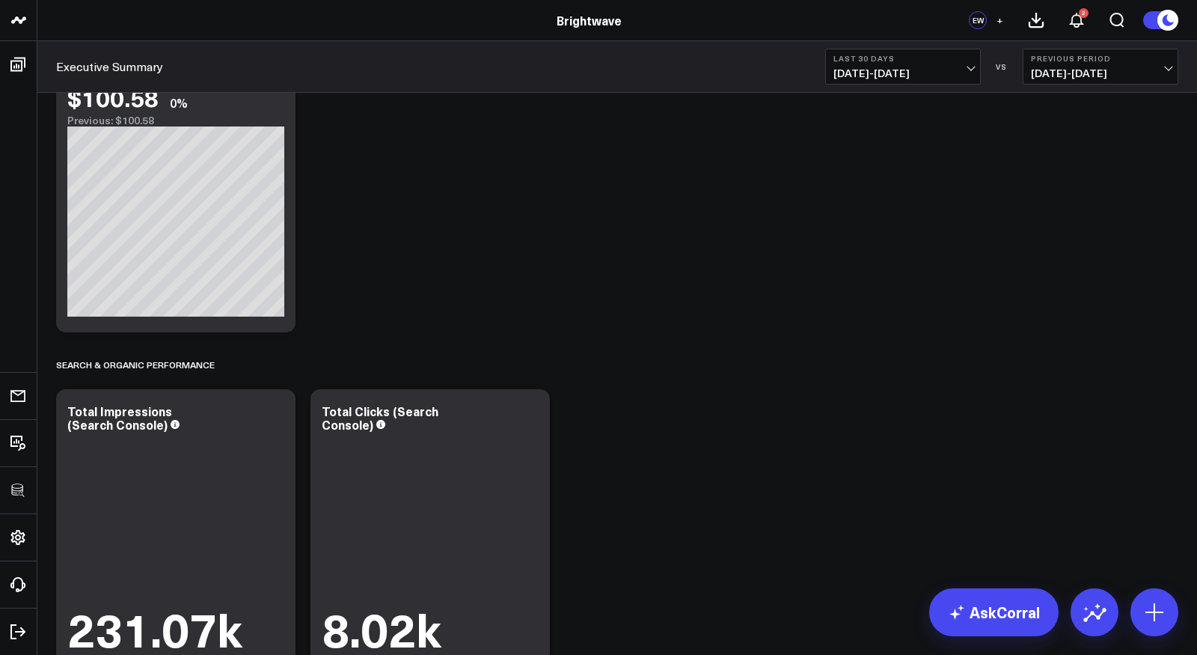
scroll to position [1722, 0]
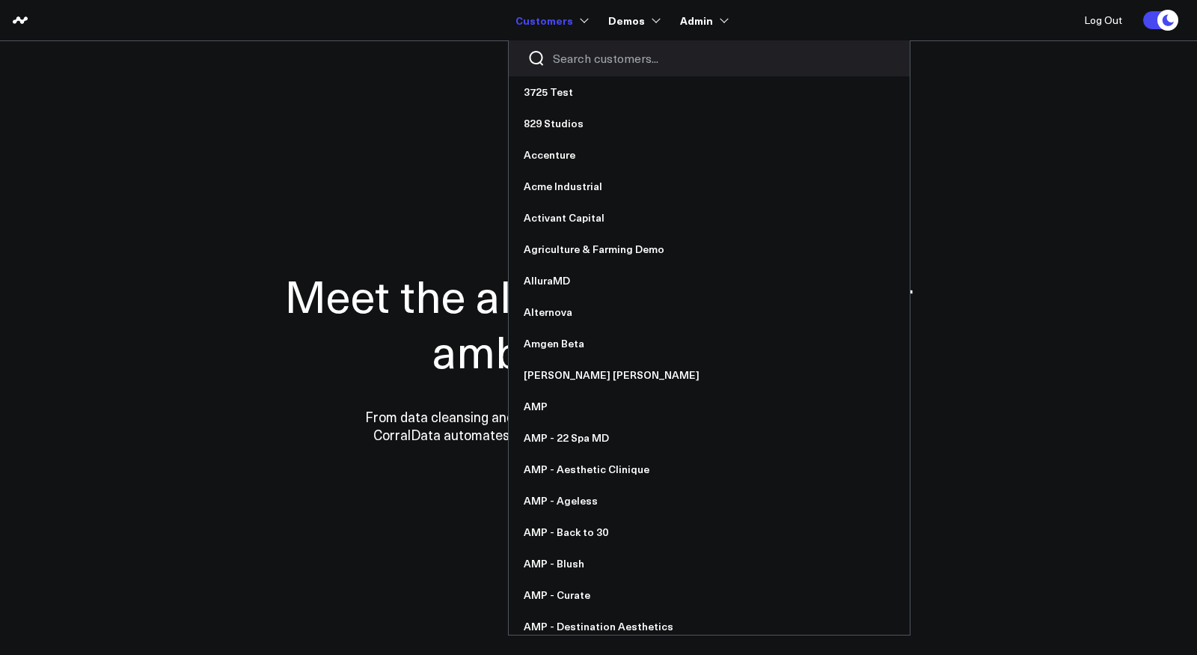
click at [576, 58] on input "Search customers input" at bounding box center [722, 58] width 338 height 16
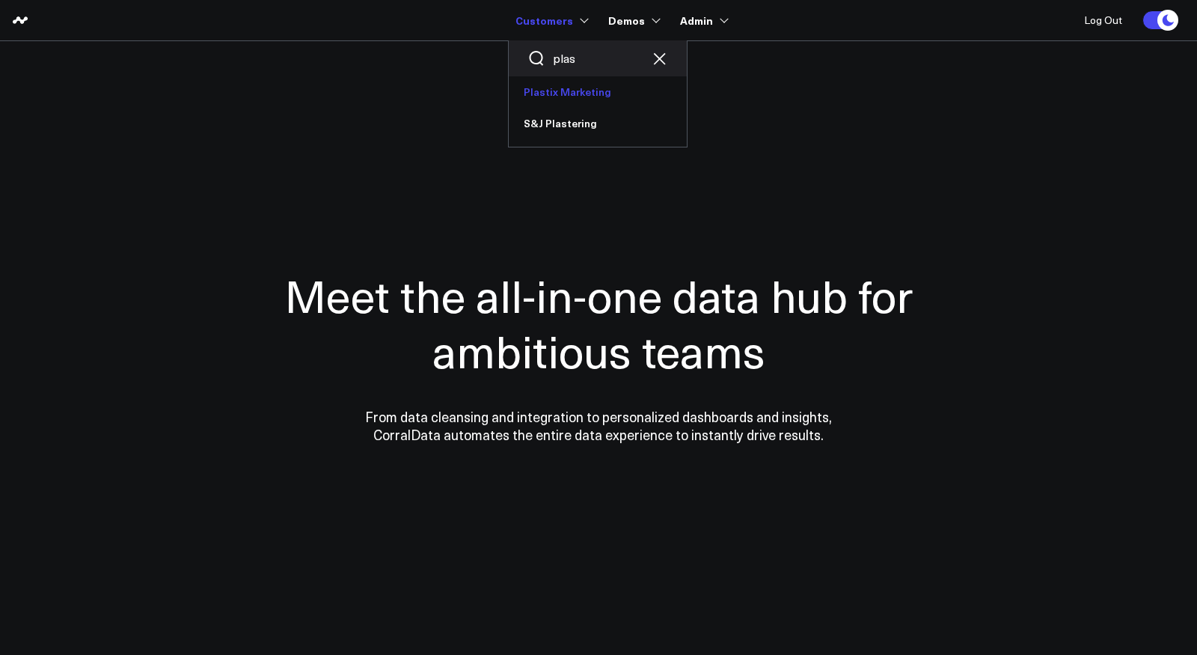
type input "plas"
click at [567, 95] on link "Plastix Marketing" at bounding box center [598, 91] width 178 height 31
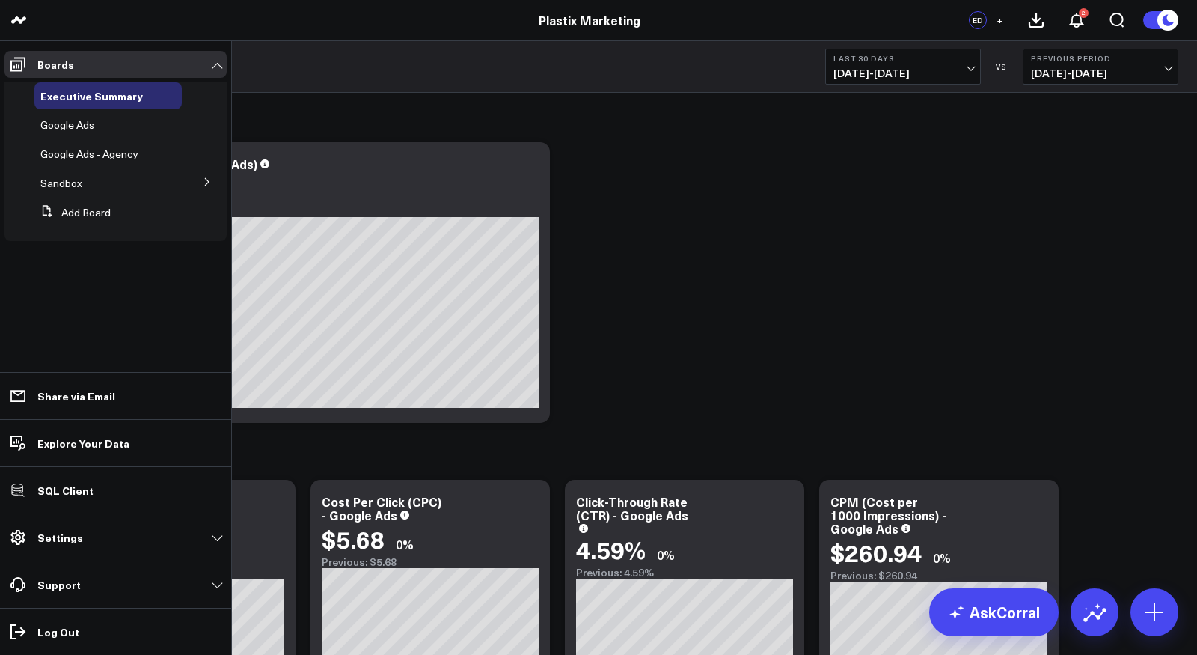
click at [206, 181] on icon at bounding box center [207, 181] width 9 height 9
click at [83, 209] on span "Meta Ads" at bounding box center [72, 210] width 46 height 14
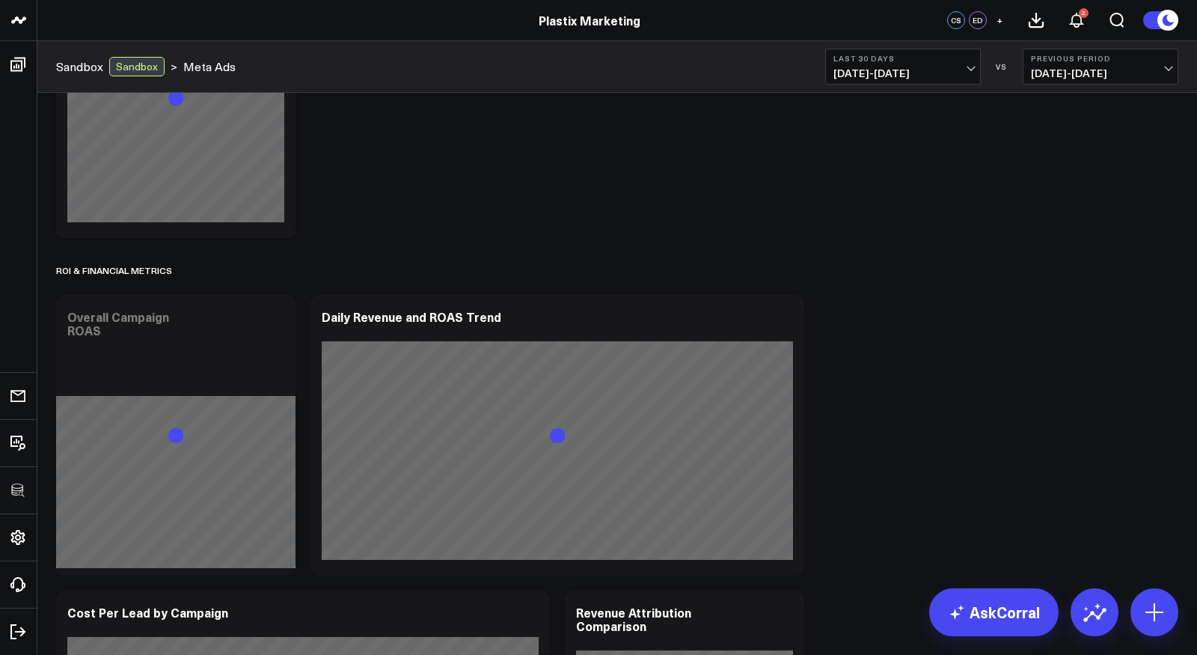
scroll to position [1351, 0]
